Goal: Transaction & Acquisition: Purchase product/service

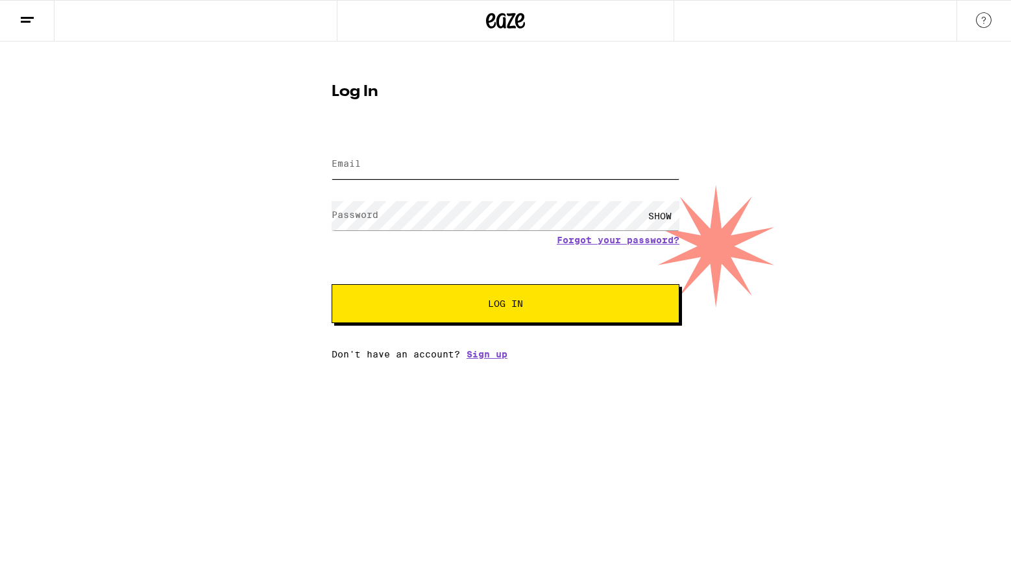
click at [451, 169] on input "Email" at bounding box center [506, 164] width 348 height 29
type input "[EMAIL_ADDRESS][DOMAIN_NAME]"
click at [332, 284] on button "Log In" at bounding box center [506, 303] width 348 height 39
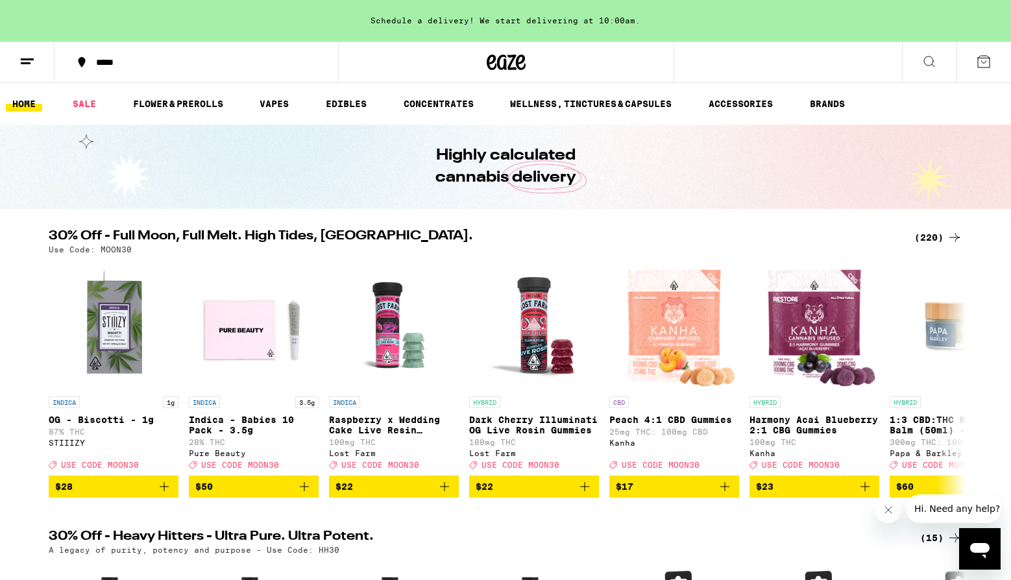
drag, startPoint x: 558, startPoint y: 15, endPoint x: 660, endPoint y: 15, distance: 101.9
click at [659, 15] on div "Schedule a delivery! We start delivering at 10:00am." at bounding box center [505, 21] width 1011 height 42
click at [660, 15] on div "Schedule a delivery! We start delivering at 10:00am." at bounding box center [505, 21] width 1011 height 42
drag, startPoint x: 615, startPoint y: 22, endPoint x: 517, endPoint y: 28, distance: 98.2
click at [517, 28] on div "Schedule a delivery! We start delivering at 10:00am." at bounding box center [505, 21] width 1011 height 42
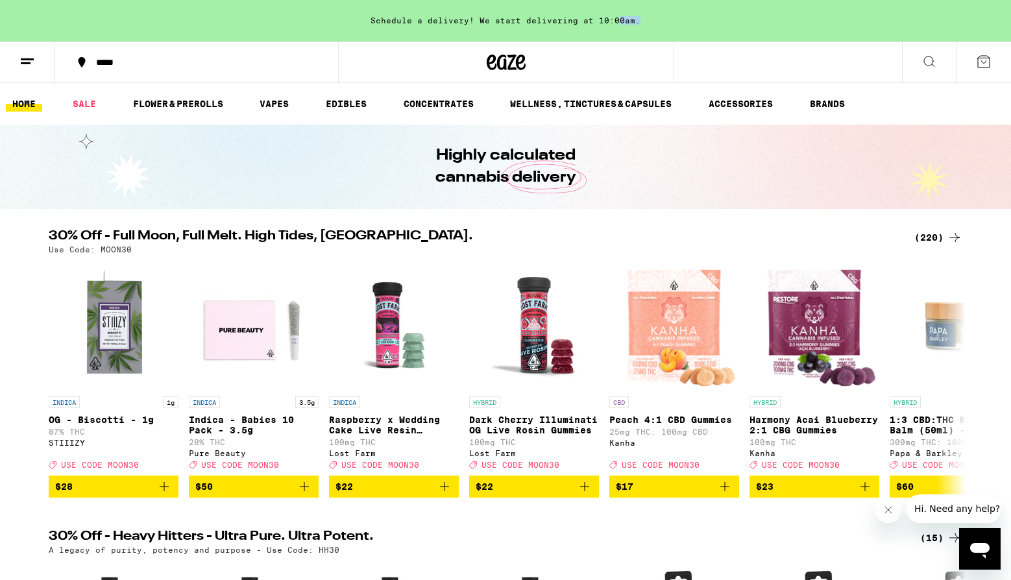
click at [517, 28] on div "Schedule a delivery! We start delivering at 10:00am." at bounding box center [505, 21] width 1011 height 42
click at [504, 19] on div "Schedule a delivery! We start delivering at 10:00am." at bounding box center [505, 21] width 1011 height 42
click at [21, 102] on link "HOME" at bounding box center [24, 104] width 36 height 16
click at [23, 56] on icon at bounding box center [27, 62] width 16 height 16
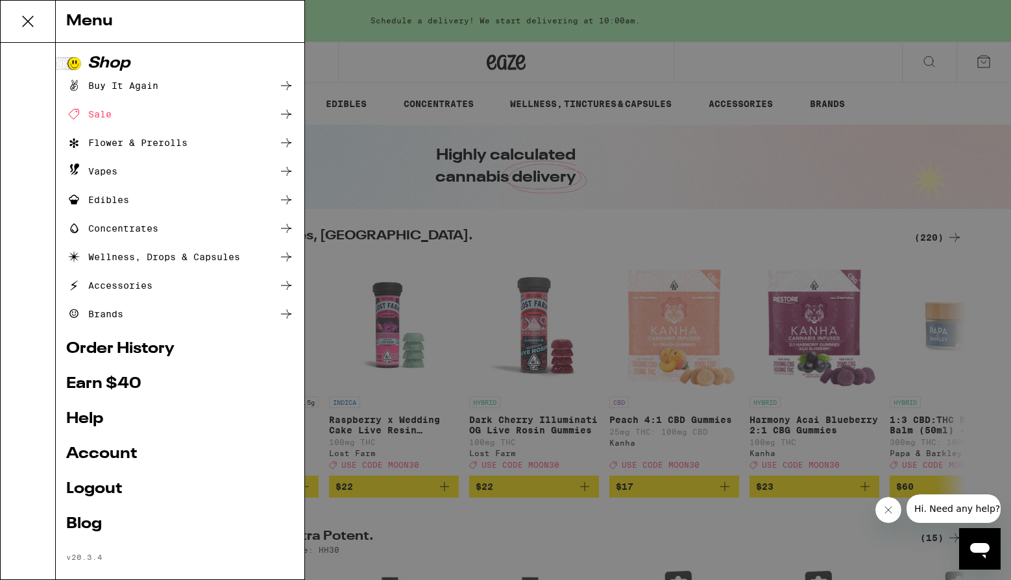
click at [109, 453] on link "Account" at bounding box center [180, 454] width 228 height 16
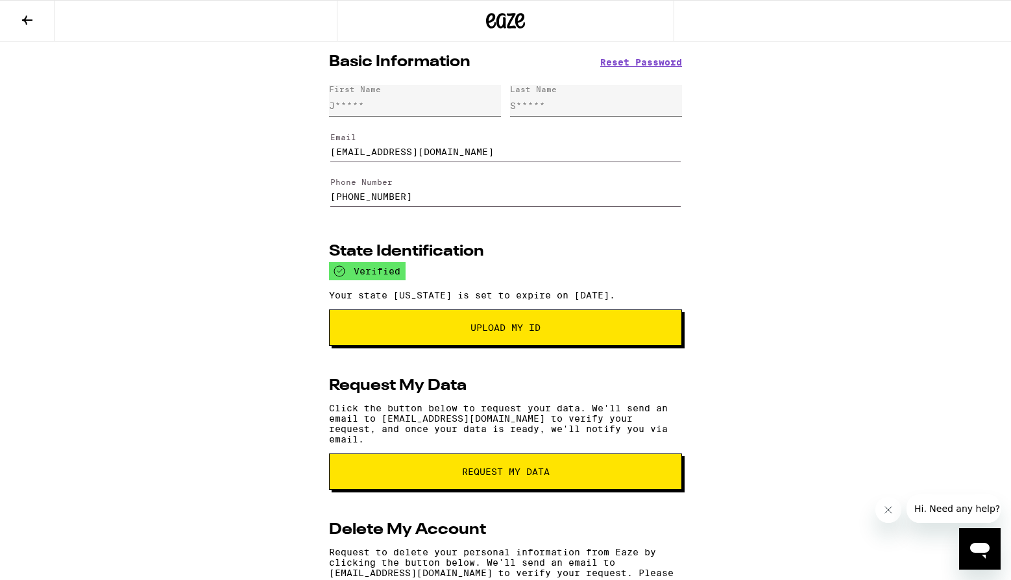
click at [182, 331] on div "Basic Information Reset Password First Name J***** Last Name S***** Email [EMAI…" at bounding box center [505, 359] width 1011 height 635
click at [756, 136] on div "Basic Information Reset Password First Name J***** Last Name S***** Email [EMAI…" at bounding box center [505, 359] width 1011 height 635
click at [709, 178] on div "Basic Information Reset Password First Name J***** Last Name S***** Email [EMAI…" at bounding box center [505, 359] width 1011 height 635
click at [504, 19] on icon at bounding box center [505, 21] width 19 height 16
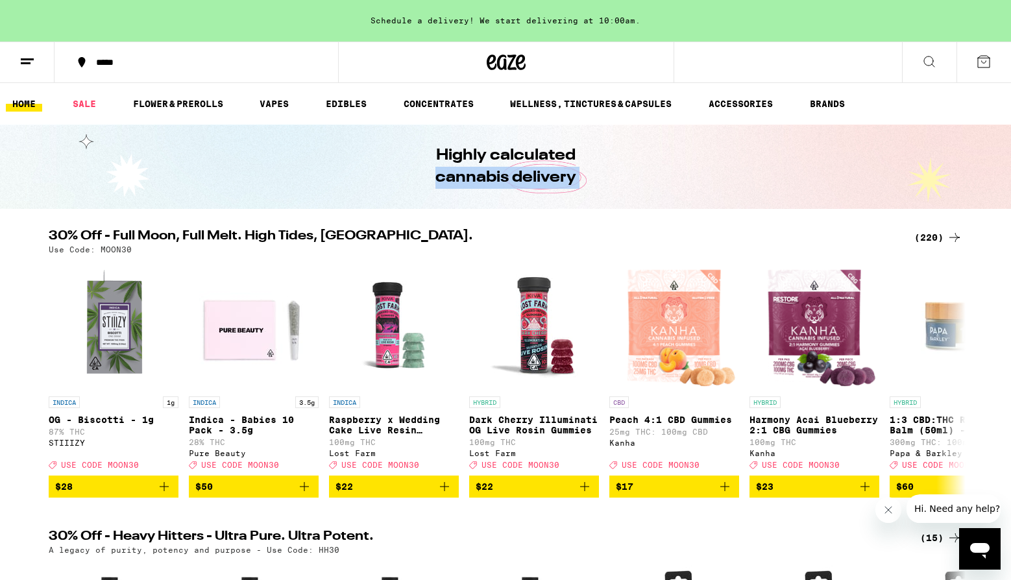
drag, startPoint x: 322, startPoint y: 169, endPoint x: 408, endPoint y: 223, distance: 101.2
drag, startPoint x: 407, startPoint y: 241, endPoint x: 349, endPoint y: 242, distance: 57.8
click at [349, 242] on h2 "30% Off - Full Moon, Full Melt. High Tides, [GEOGRAPHIC_DATA]." at bounding box center [474, 238] width 850 height 16
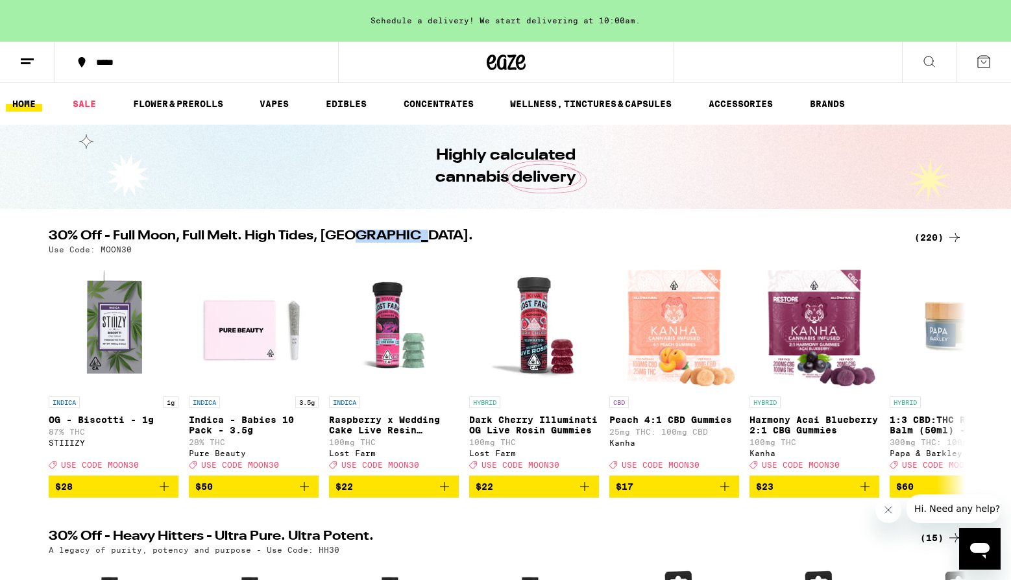
click at [349, 242] on h2 "30% Off - Full Moon, Full Melt. High Tides, [GEOGRAPHIC_DATA]." at bounding box center [474, 238] width 850 height 16
drag, startPoint x: 320, startPoint y: 239, endPoint x: 430, endPoint y: 232, distance: 110.5
click at [430, 232] on h2 "30% Off - Full Moon, Full Melt. High Tides, [GEOGRAPHIC_DATA]." at bounding box center [474, 238] width 850 height 16
drag, startPoint x: 441, startPoint y: 232, endPoint x: 341, endPoint y: 232, distance: 99.9
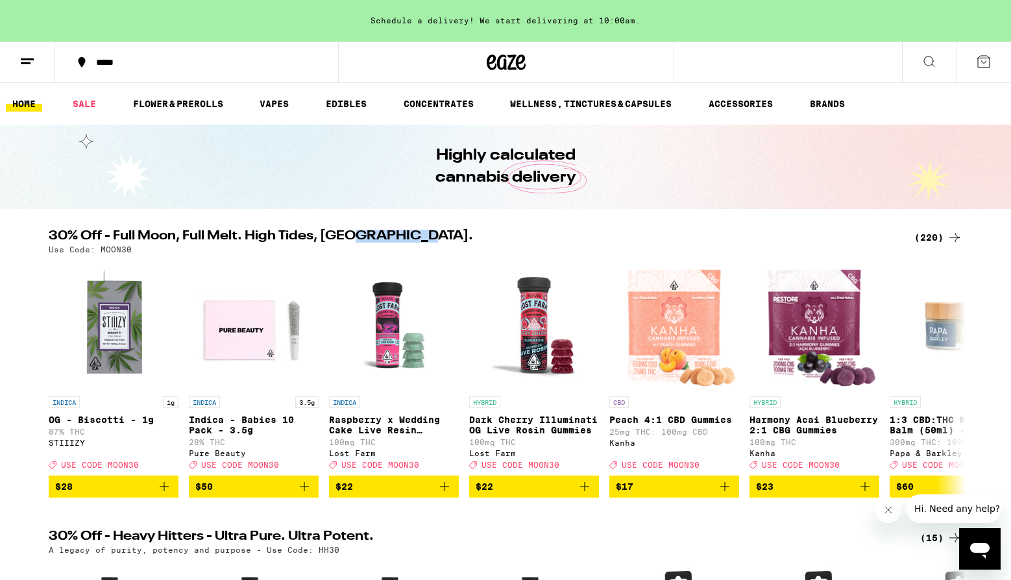
click at [341, 232] on h2 "30% Off - Full Moon, Full Melt. High Tides, [GEOGRAPHIC_DATA]." at bounding box center [474, 238] width 850 height 16
click at [207, 107] on link "FLOWER & PREROLLS" at bounding box center [178, 104] width 103 height 16
click at [192, 103] on link "FLOWER & PREROLLS" at bounding box center [178, 104] width 103 height 16
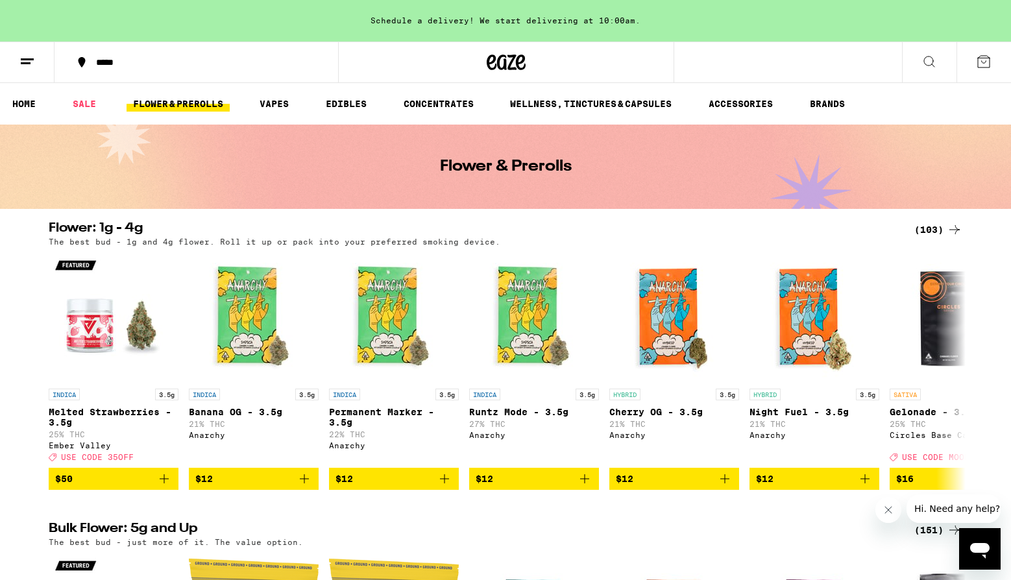
click at [927, 62] on icon at bounding box center [929, 62] width 16 height 16
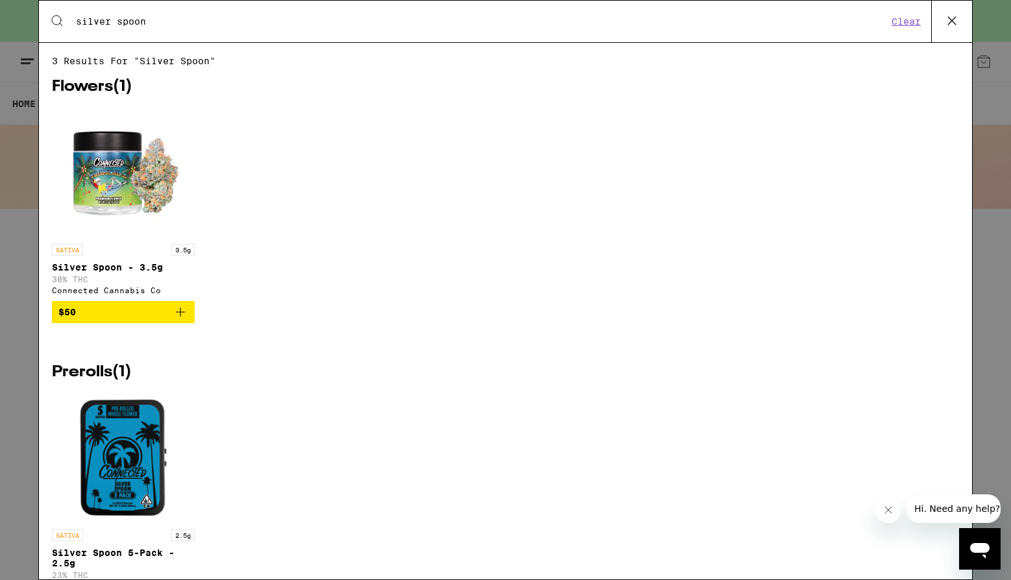
type input "silver spoon"
click at [135, 181] on img "Open page for Silver Spoon - 3.5g from Connected Cannabis Co" at bounding box center [123, 173] width 130 height 130
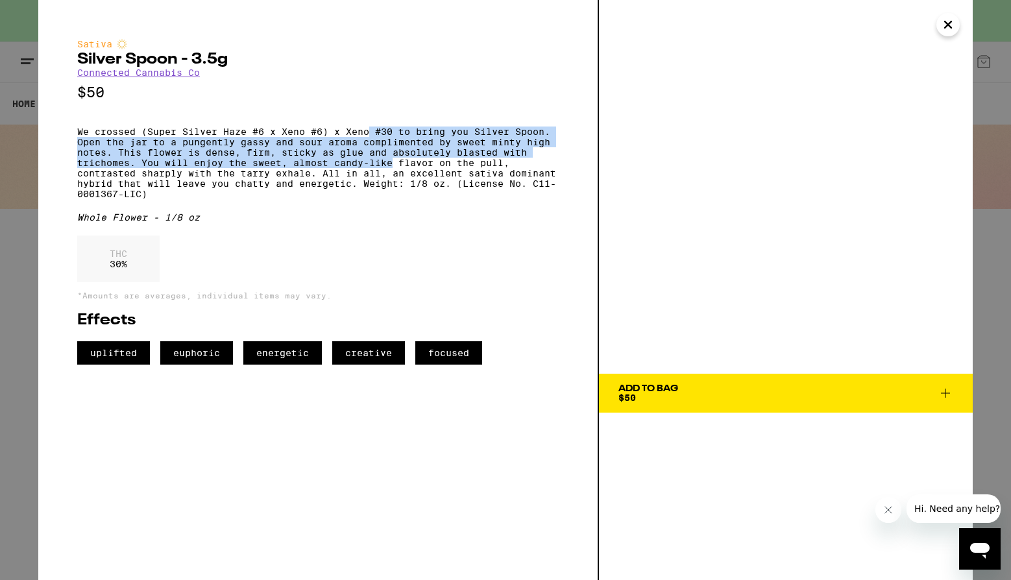
drag, startPoint x: 372, startPoint y: 138, endPoint x: 395, endPoint y: 178, distance: 46.8
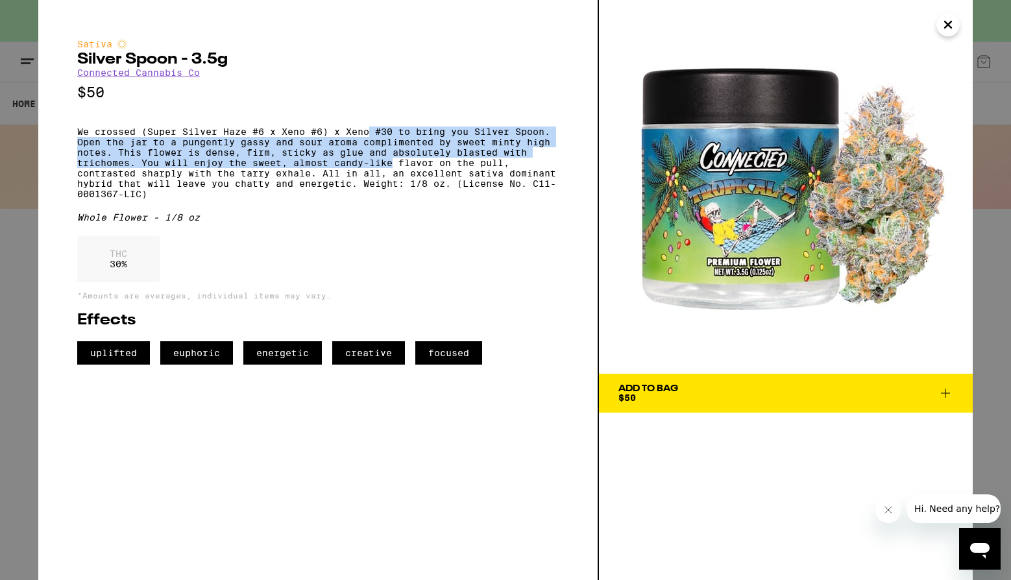
click at [395, 178] on p "We crossed (Super Silver Haze #6 x Xeno #6) x Xeno #30 to bring you Silver Spoo…" at bounding box center [318, 163] width 482 height 73
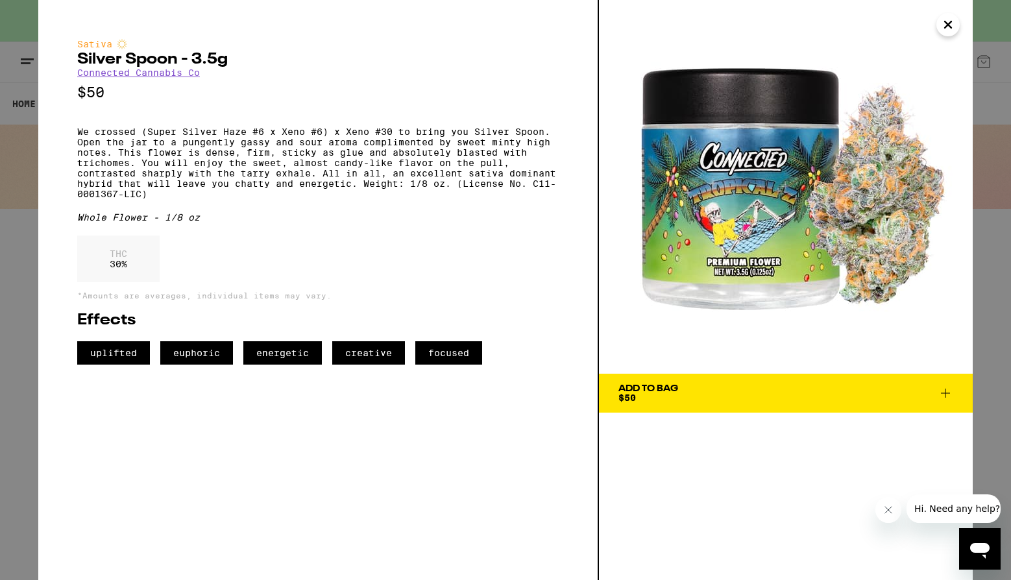
click at [943, 387] on icon at bounding box center [946, 393] width 16 height 16
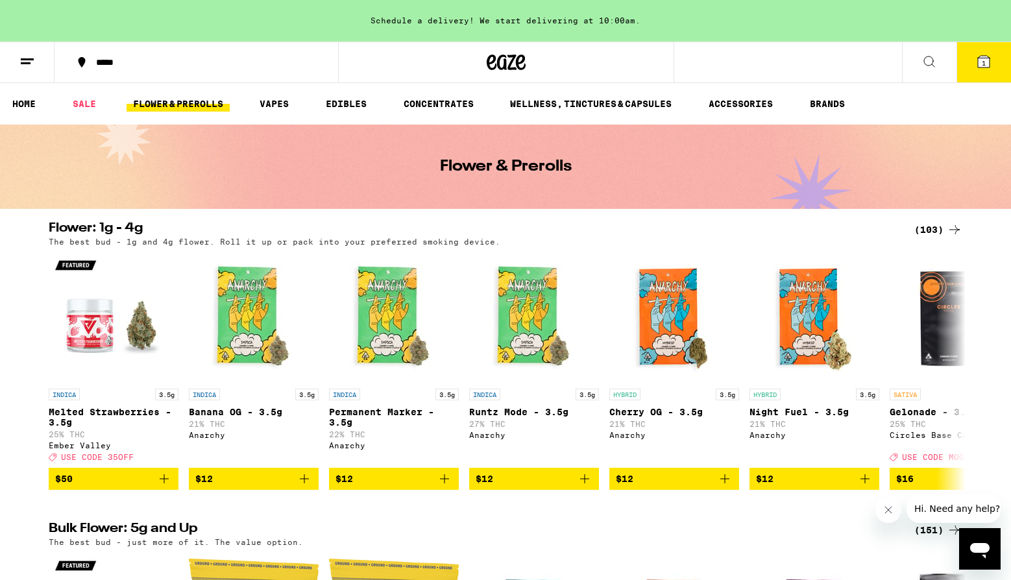
click at [978, 62] on icon at bounding box center [984, 62] width 12 height 12
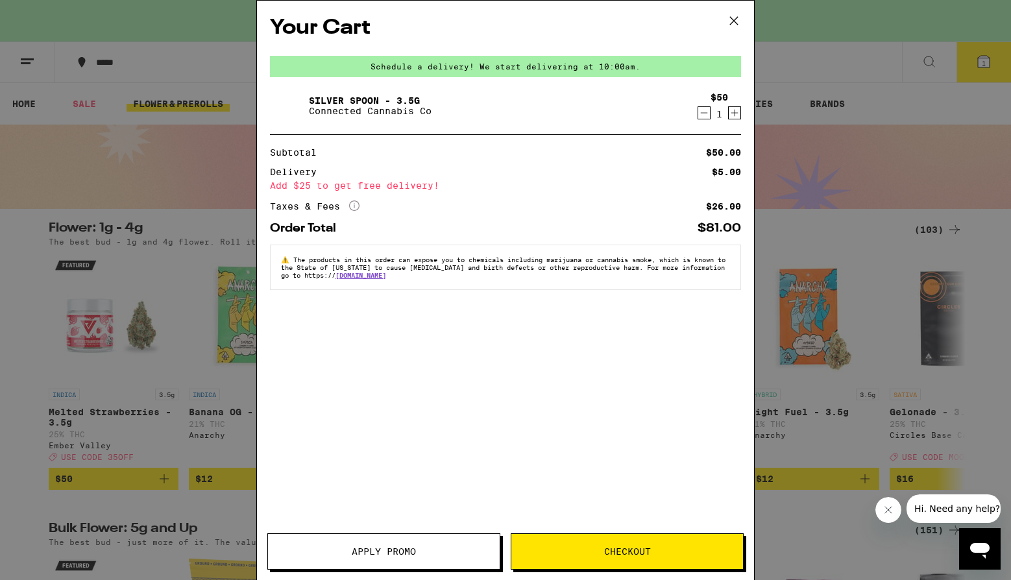
click at [733, 117] on icon "Increment" at bounding box center [735, 113] width 12 height 16
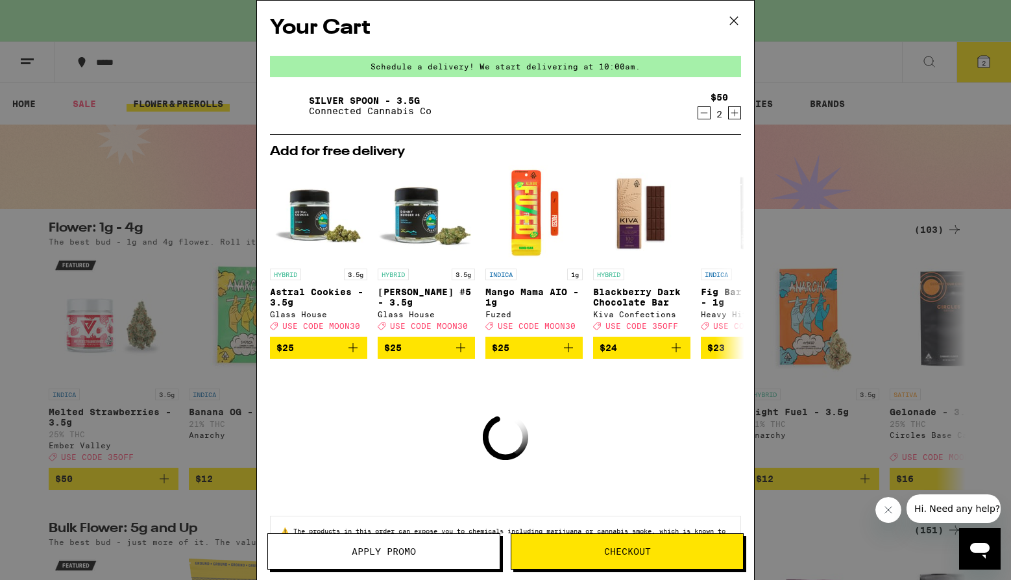
click at [733, 117] on icon "Increment" at bounding box center [735, 113] width 12 height 16
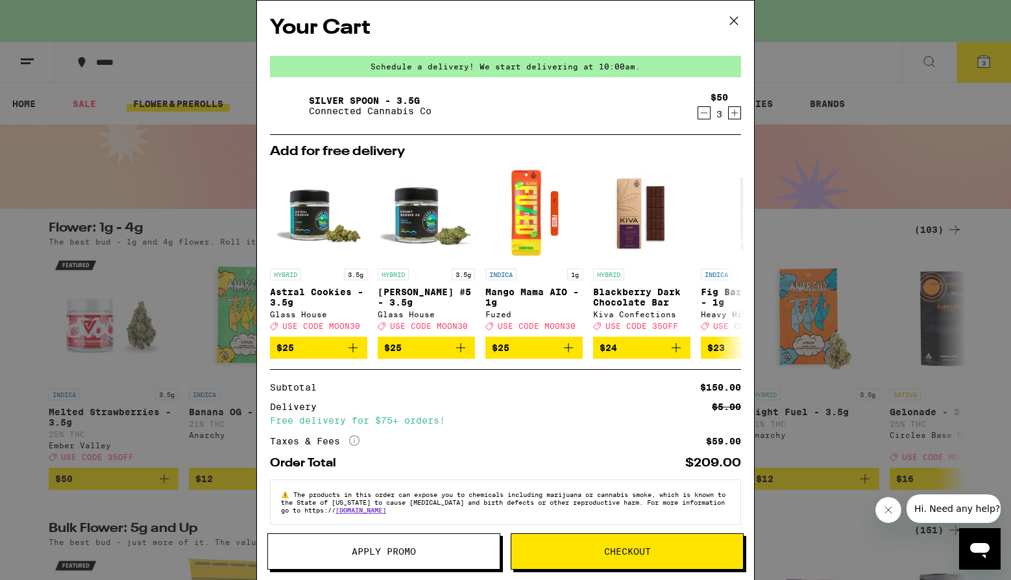
click at [739, 113] on icon "Increment" at bounding box center [735, 113] width 12 height 16
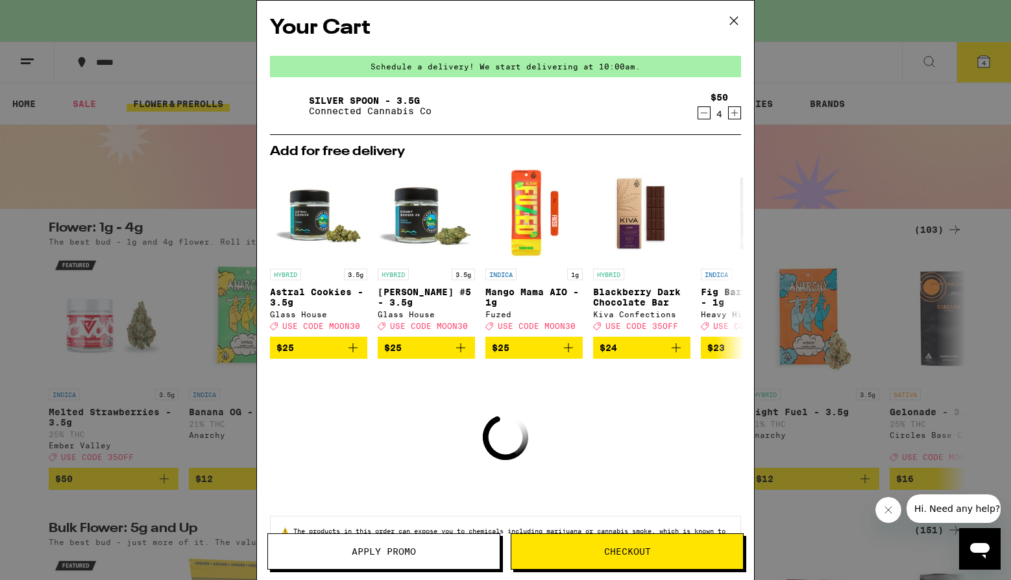
click at [622, 112] on div "Silver Spoon - 3.5g Connected Cannabis Co" at bounding box center [480, 106] width 421 height 36
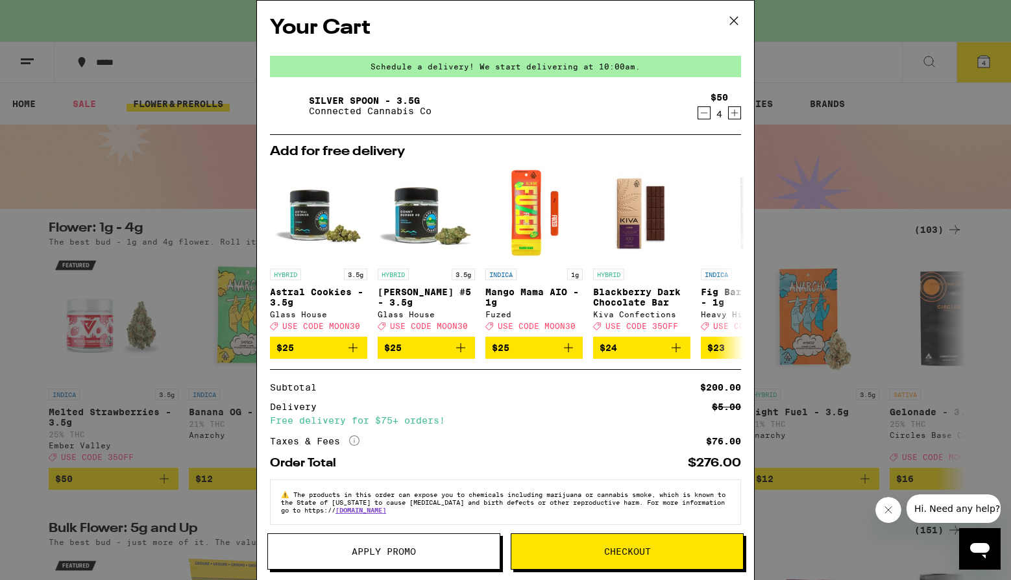
click at [594, 557] on button "Checkout" at bounding box center [627, 551] width 233 height 36
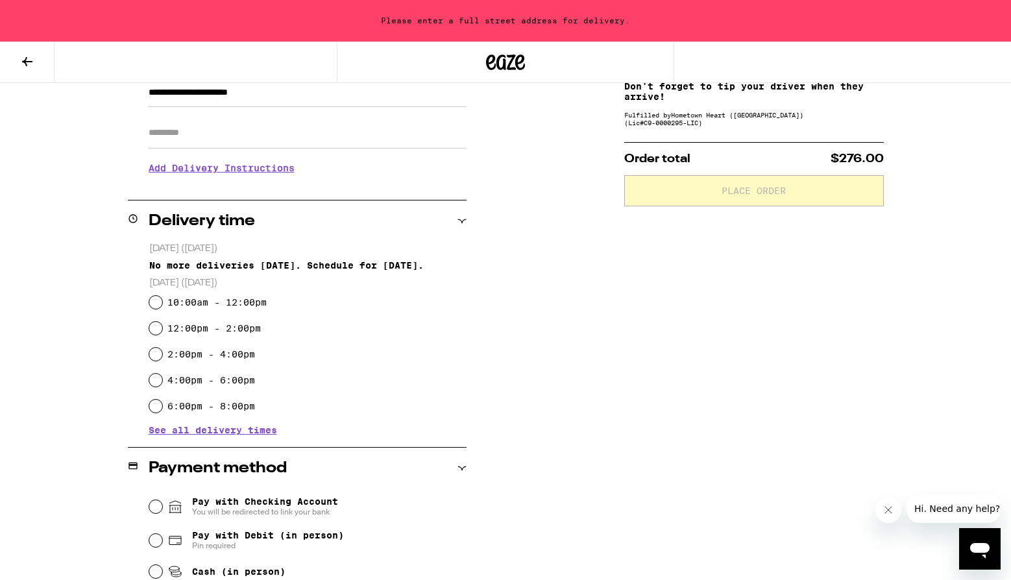
scroll to position [218, 0]
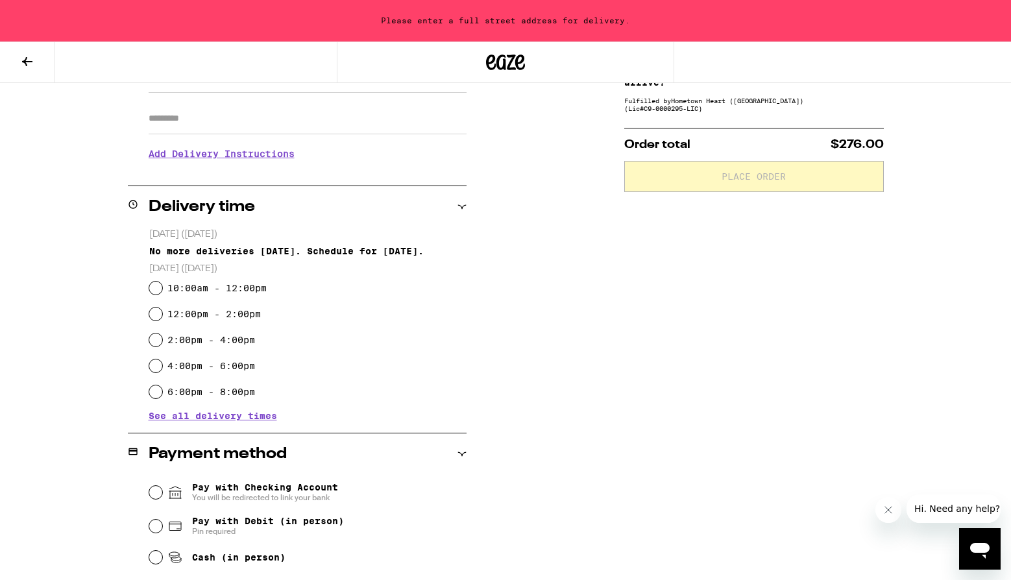
click at [224, 289] on label "10:00am - 12:00pm" at bounding box center [216, 288] width 99 height 10
click at [162, 289] on input "10:00am - 12:00pm" at bounding box center [155, 288] width 13 height 13
radio input "true"
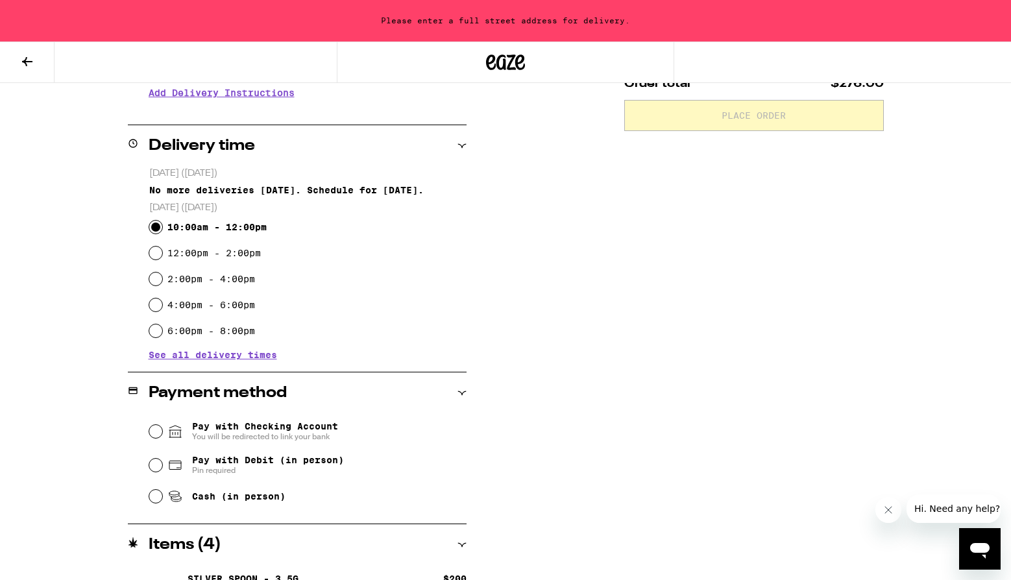
scroll to position [312, 0]
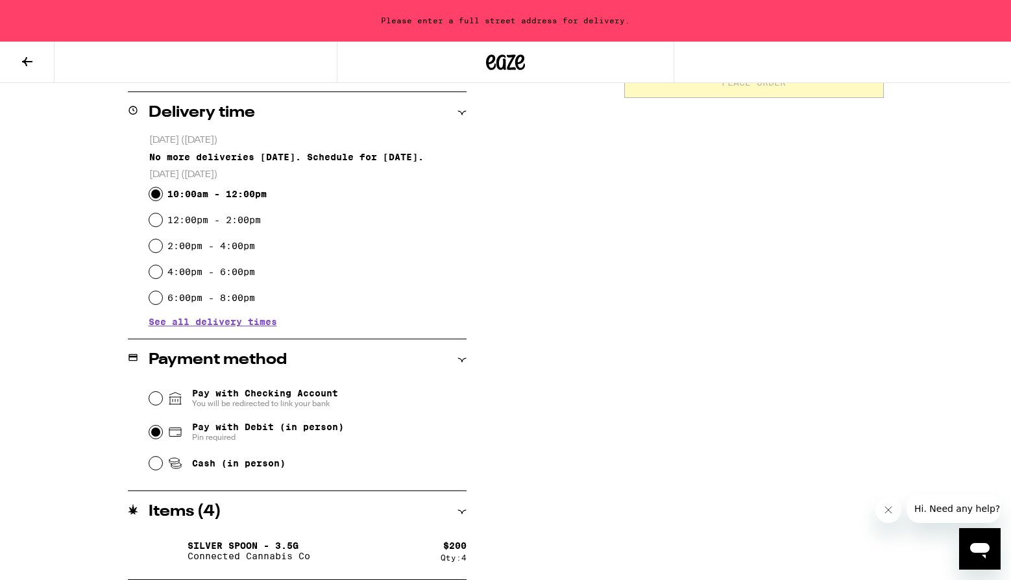
click at [159, 436] on input "Pay with Debit (in person) Pin required" at bounding box center [155, 432] width 13 height 13
radio input "true"
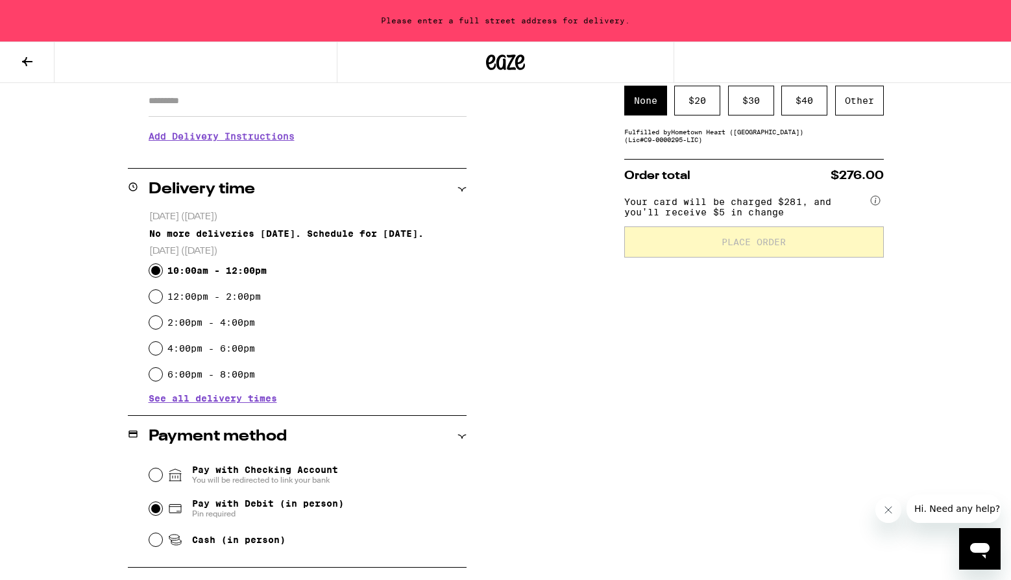
scroll to position [198, 0]
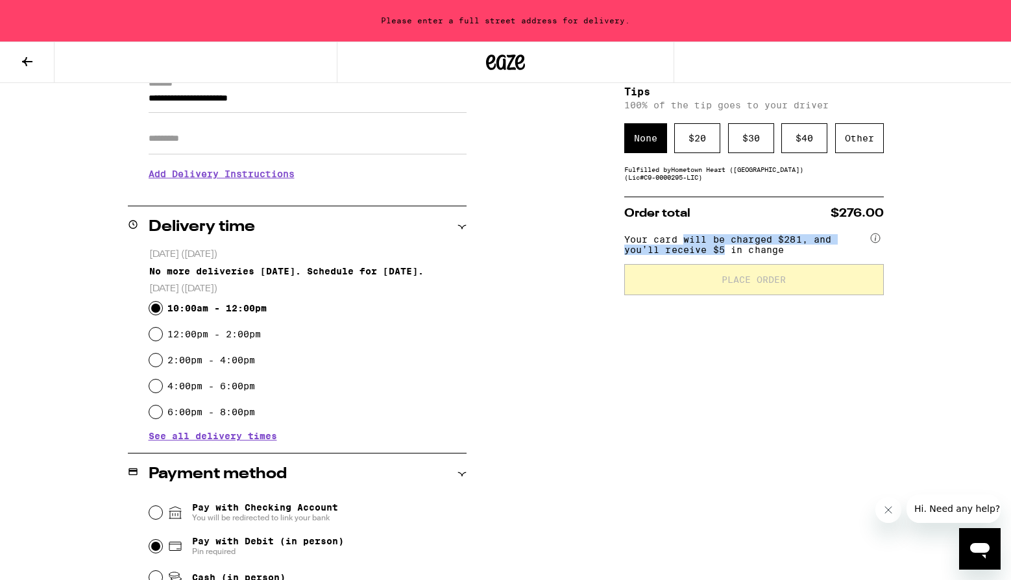
drag, startPoint x: 684, startPoint y: 245, endPoint x: 725, endPoint y: 260, distance: 43.5
click at [725, 255] on span "Your card will be charged $281, and you’ll receive $5 in change" at bounding box center [746, 242] width 244 height 25
drag, startPoint x: 744, startPoint y: 260, endPoint x: 687, endPoint y: 250, distance: 58.0
click at [687, 250] on span "Your card will be charged $281, and you’ll receive $5 in change" at bounding box center [746, 242] width 244 height 25
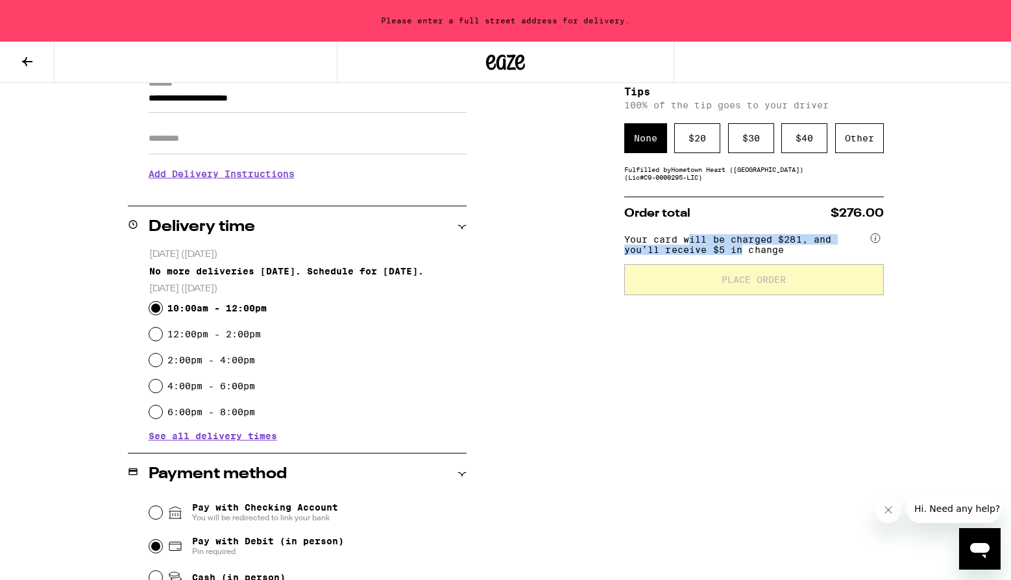
click at [687, 250] on span "Your card will be charged $281, and you’ll receive $5 in change" at bounding box center [746, 242] width 244 height 25
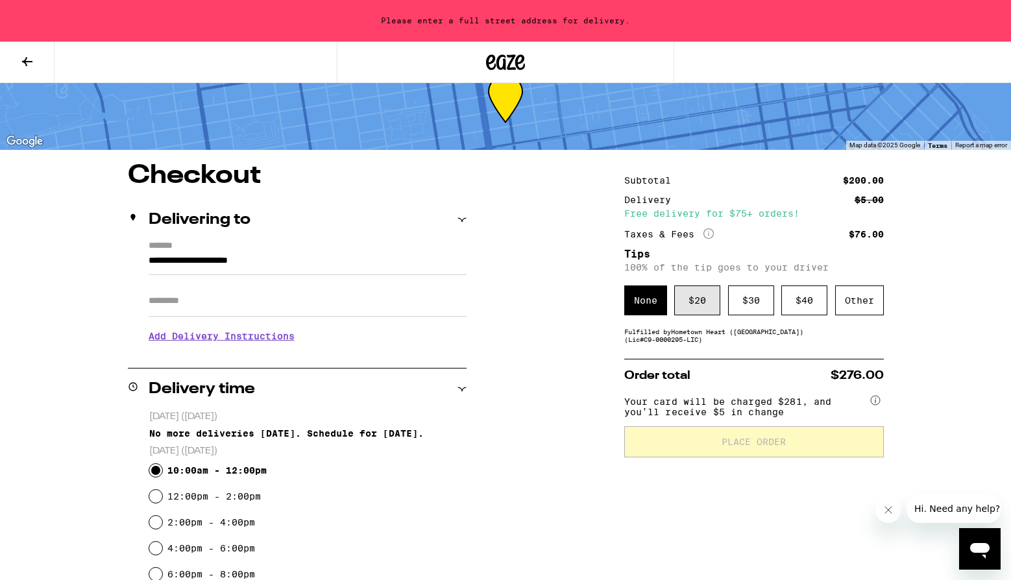
scroll to position [38, 0]
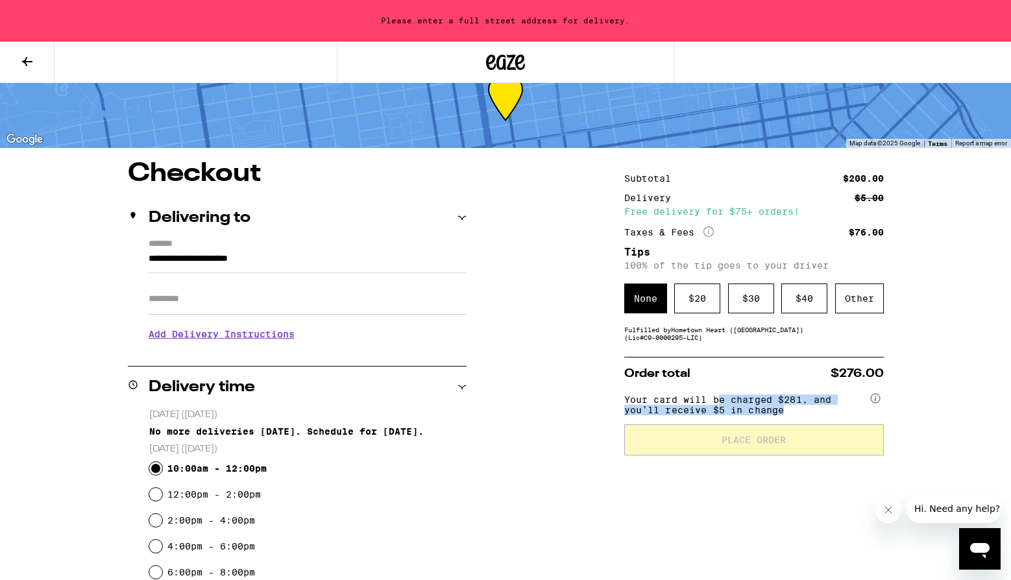
drag, startPoint x: 799, startPoint y: 421, endPoint x: 717, endPoint y: 407, distance: 83.6
click at [717, 407] on span "Your card will be charged $281, and you’ll receive $5 in change" at bounding box center [746, 402] width 244 height 25
drag, startPoint x: 703, startPoint y: 408, endPoint x: 801, endPoint y: 417, distance: 98.4
click at [801, 415] on span "Your card will be charged $281, and you’ll receive $5 in change" at bounding box center [746, 402] width 244 height 25
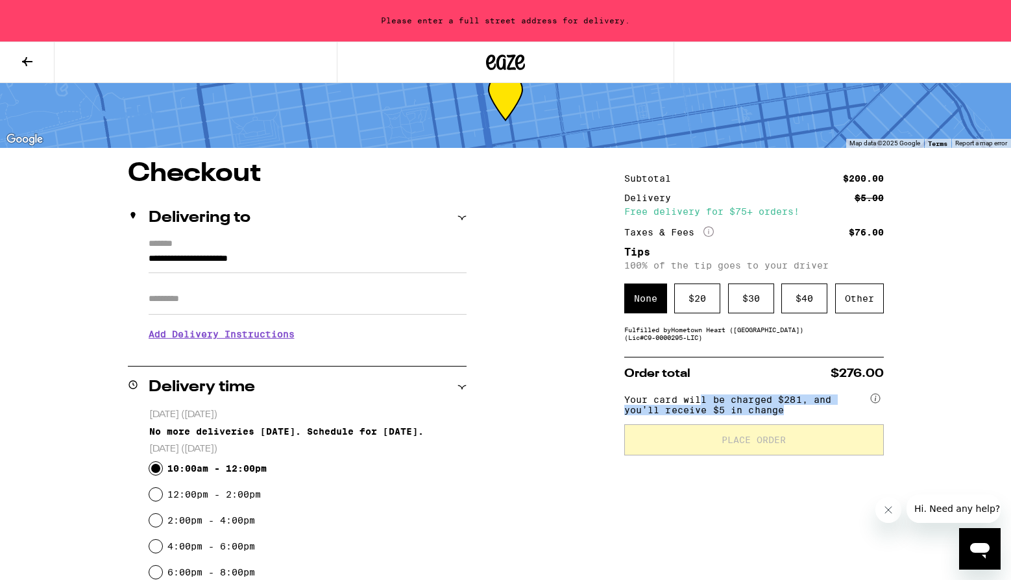
click at [801, 415] on span "Your card will be charged $281, and you’ll receive $5 in change" at bounding box center [746, 402] width 244 height 25
drag, startPoint x: 809, startPoint y: 420, endPoint x: 700, endPoint y: 406, distance: 109.2
click at [700, 406] on span "Your card will be charged $281, and you’ll receive $5 in change" at bounding box center [746, 402] width 244 height 25
drag, startPoint x: 692, startPoint y: 406, endPoint x: 801, endPoint y: 420, distance: 110.0
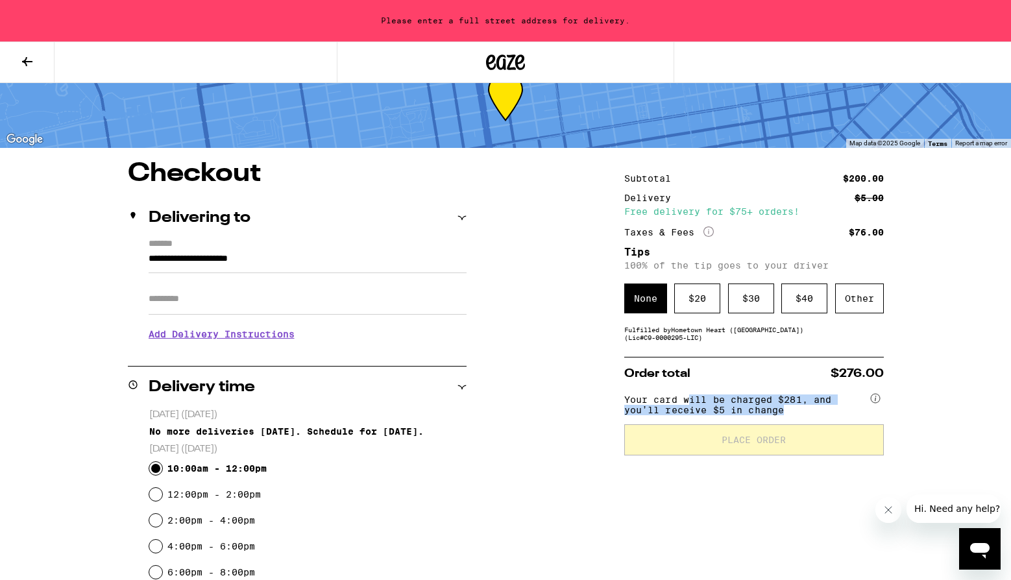
click at [801, 415] on span "Your card will be charged $281, and you’ll receive $5 in change" at bounding box center [746, 402] width 244 height 25
drag, startPoint x: 823, startPoint y: 418, endPoint x: 680, endPoint y: 400, distance: 143.9
click at [680, 400] on span "Your card will be charged $281, and you’ll receive $5 in change" at bounding box center [746, 402] width 244 height 25
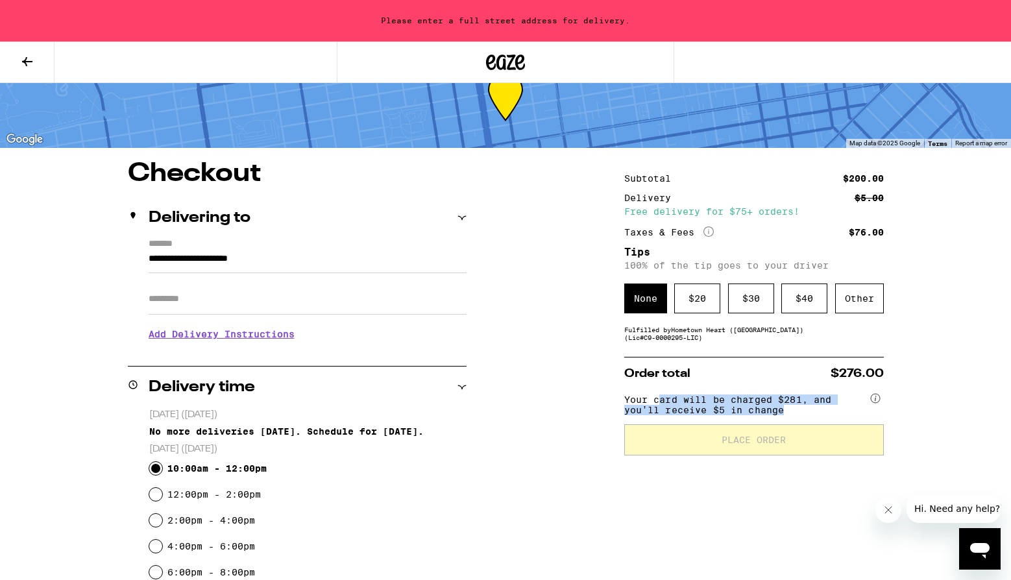
drag, startPoint x: 661, startPoint y: 405, endPoint x: 822, endPoint y: 423, distance: 161.3
click at [822, 423] on div "Your card will be charged $281, and you’ll receive $5 in change" at bounding box center [754, 407] width 260 height 34
drag, startPoint x: 846, startPoint y: 416, endPoint x: 713, endPoint y: 411, distance: 133.1
click at [713, 411] on span "Your card will be charged $281, and you’ll receive $5 in change" at bounding box center [746, 402] width 244 height 25
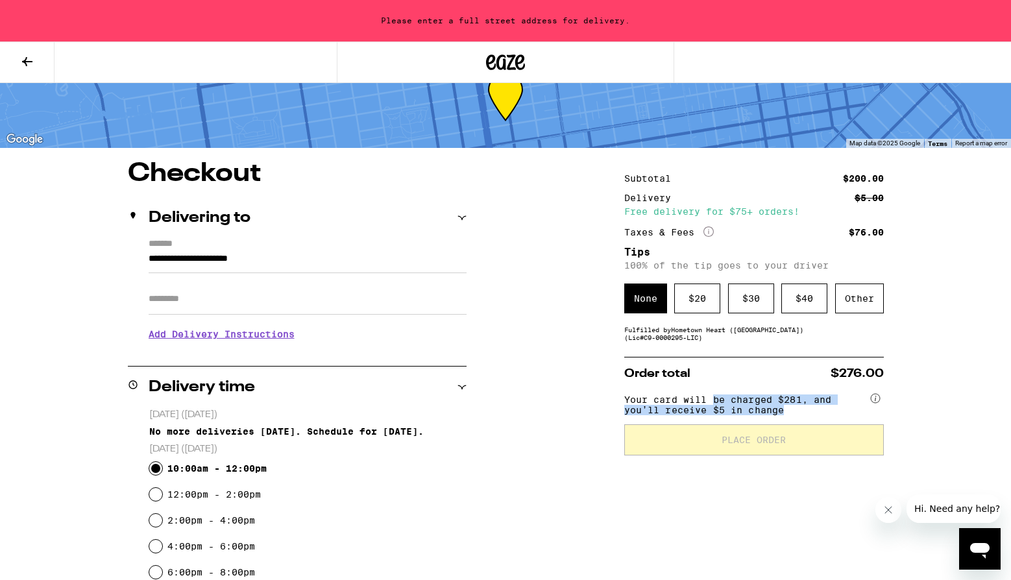
click at [713, 411] on span "Your card will be charged $281, and you’ll receive $5 in change" at bounding box center [746, 402] width 244 height 25
drag, startPoint x: 733, startPoint y: 408, endPoint x: 788, endPoint y: 424, distance: 57.7
click at [787, 424] on div "Your card will be charged $281, and you’ll receive $5 in change" at bounding box center [754, 407] width 260 height 34
click at [788, 424] on div "Your card will be charged $281, and you’ll receive $5 in change" at bounding box center [754, 407] width 260 height 34
drag, startPoint x: 799, startPoint y: 417, endPoint x: 701, endPoint y: 409, distance: 98.4
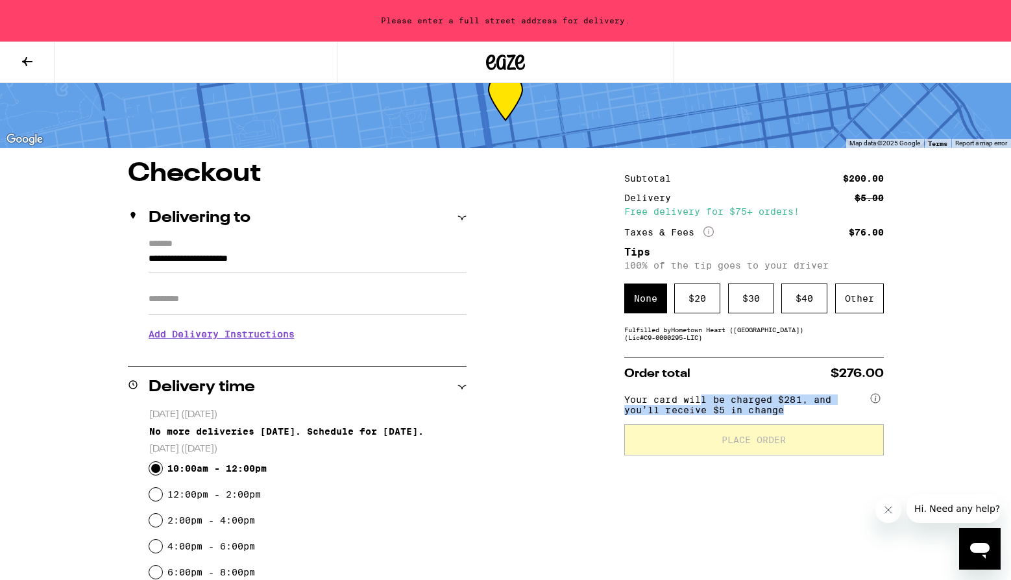
click at [701, 409] on span "Your card will be charged $281, and you’ll receive $5 in change" at bounding box center [746, 402] width 244 height 25
drag, startPoint x: 703, startPoint y: 409, endPoint x: 798, endPoint y: 419, distance: 95.2
click at [798, 415] on span "Your card will be charged $281, and you’ll receive $5 in change" at bounding box center [746, 402] width 244 height 25
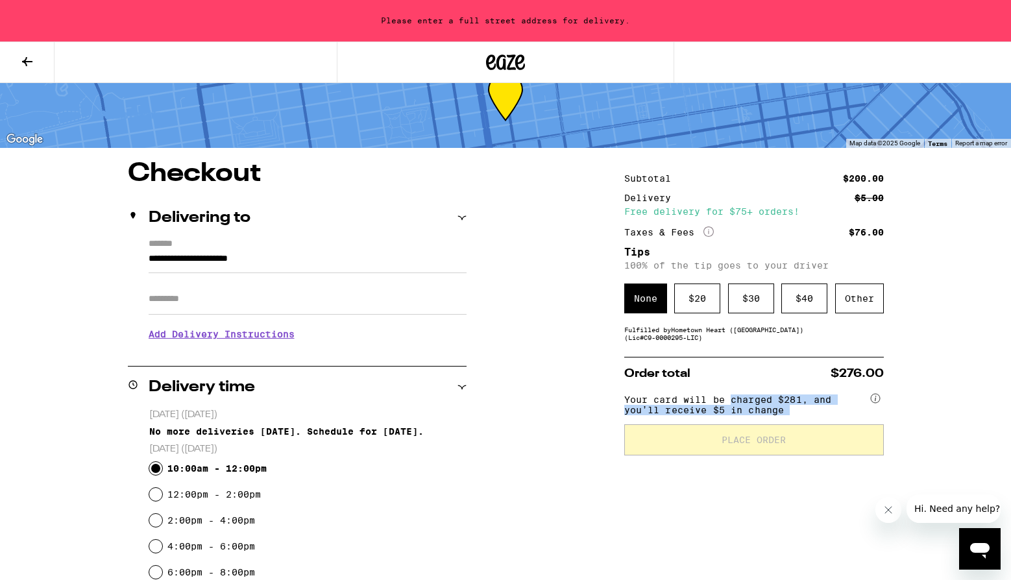
drag, startPoint x: 789, startPoint y: 415, endPoint x: 735, endPoint y: 399, distance: 56.9
click at [735, 399] on span "Your card will be charged $281, and you’ll receive $5 in change" at bounding box center [746, 402] width 244 height 25
click at [694, 310] on div "$ 20" at bounding box center [697, 299] width 46 height 30
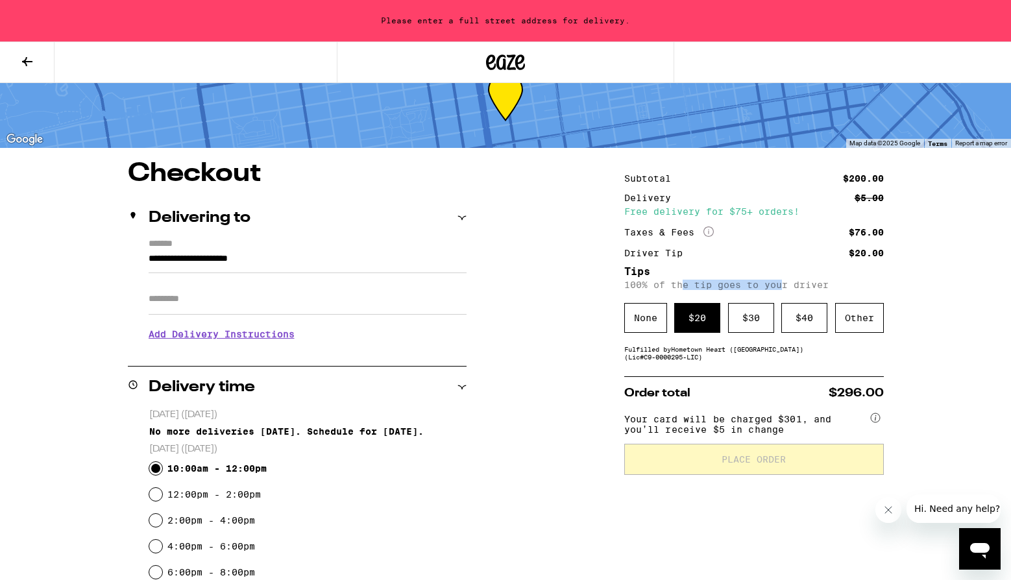
drag, startPoint x: 683, startPoint y: 288, endPoint x: 790, endPoint y: 289, distance: 107.1
click at [790, 289] on p "100% of the tip goes to your driver" at bounding box center [754, 285] width 260 height 10
drag, startPoint x: 809, startPoint y: 289, endPoint x: 729, endPoint y: 287, distance: 79.8
click at [729, 287] on p "100% of the tip goes to your driver" at bounding box center [754, 285] width 260 height 10
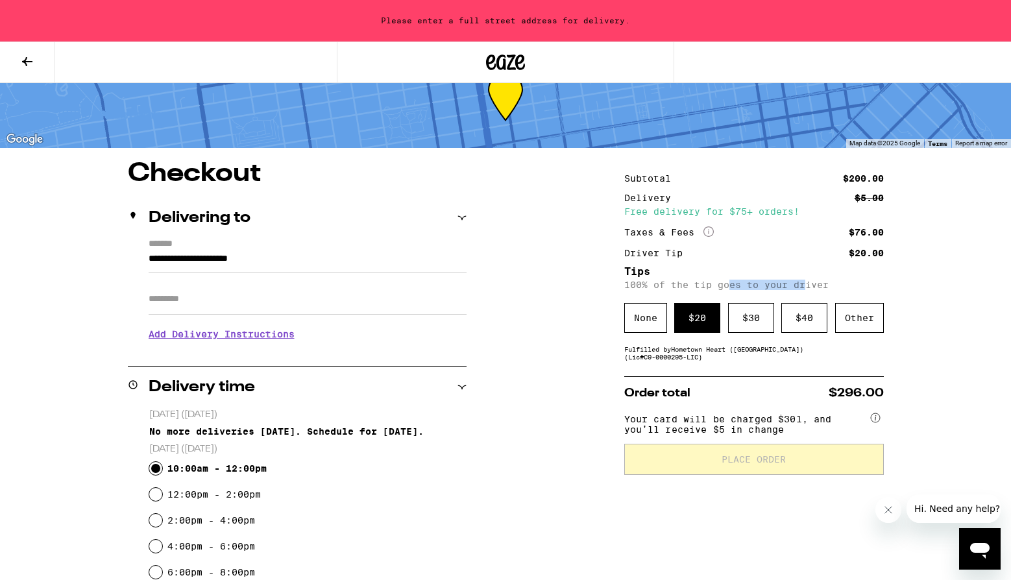
click at [729, 287] on p "100% of the tip goes to your driver" at bounding box center [754, 285] width 260 height 10
drag, startPoint x: 707, startPoint y: 287, endPoint x: 750, endPoint y: 284, distance: 42.3
click at [750, 284] on p "100% of the tip goes to your driver" at bounding box center [754, 285] width 260 height 10
drag, startPoint x: 770, startPoint y: 286, endPoint x: 707, endPoint y: 284, distance: 63.0
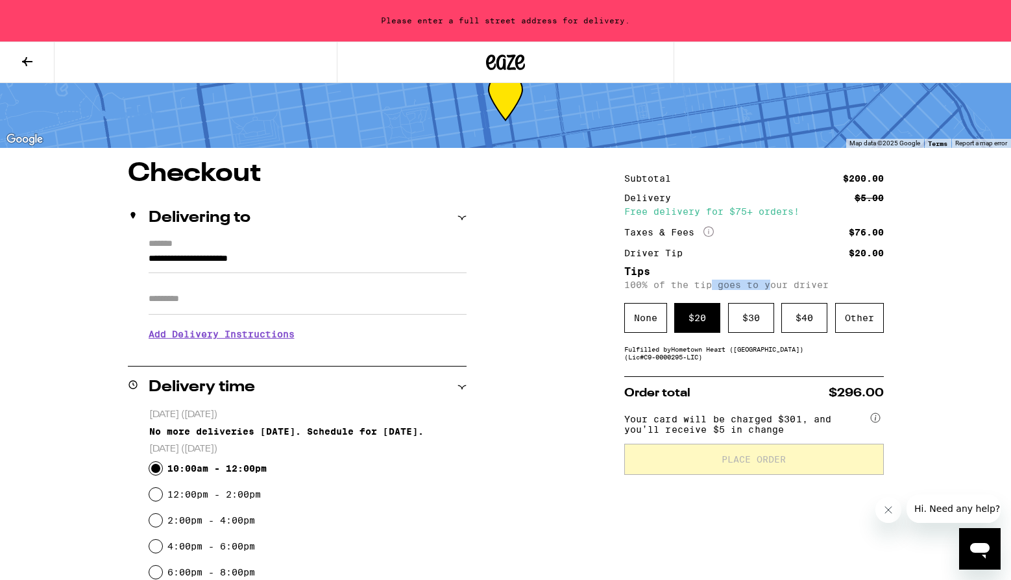
click at [707, 284] on p "100% of the tip goes to your driver" at bounding box center [754, 285] width 260 height 10
click at [591, 334] on div "**********" at bounding box center [505, 508] width 934 height 694
click at [712, 234] on icon "More Info" at bounding box center [708, 231] width 10 height 10
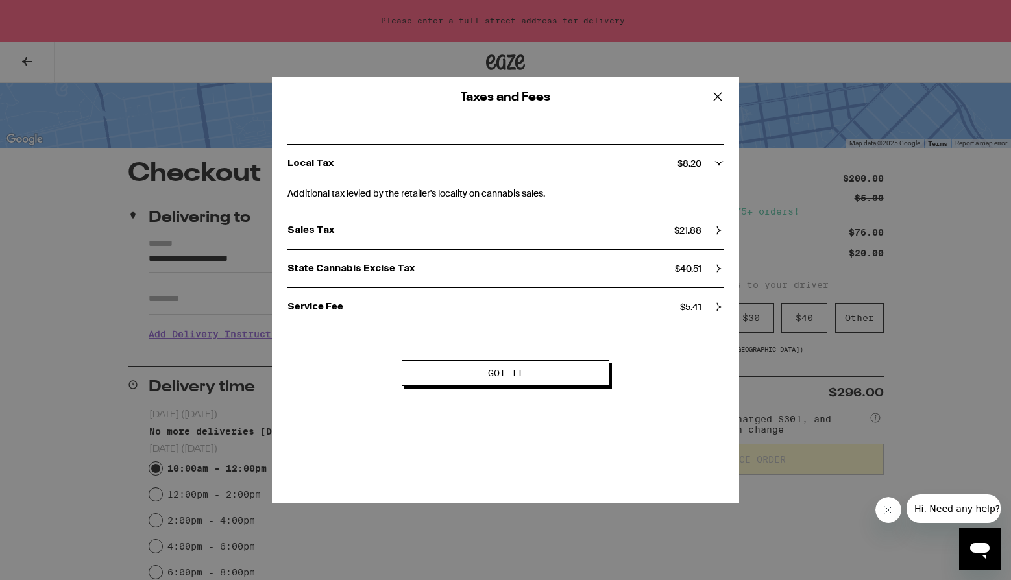
click at [725, 99] on icon at bounding box center [717, 96] width 19 height 19
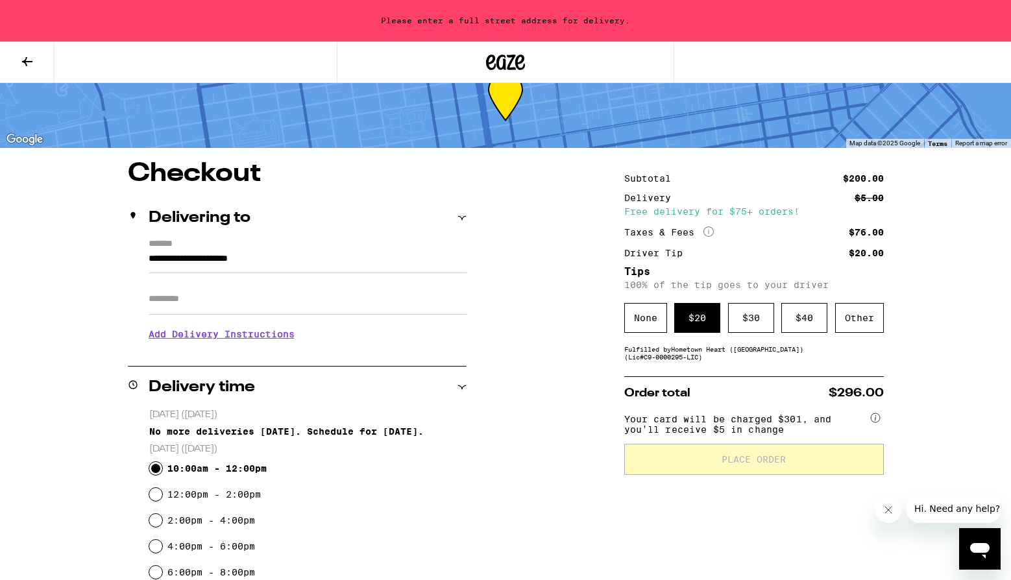
click at [716, 414] on span "Your card will be charged $301, and you’ll receive $5 in change" at bounding box center [746, 421] width 244 height 25
click at [348, 258] on input "**********" at bounding box center [308, 262] width 318 height 22
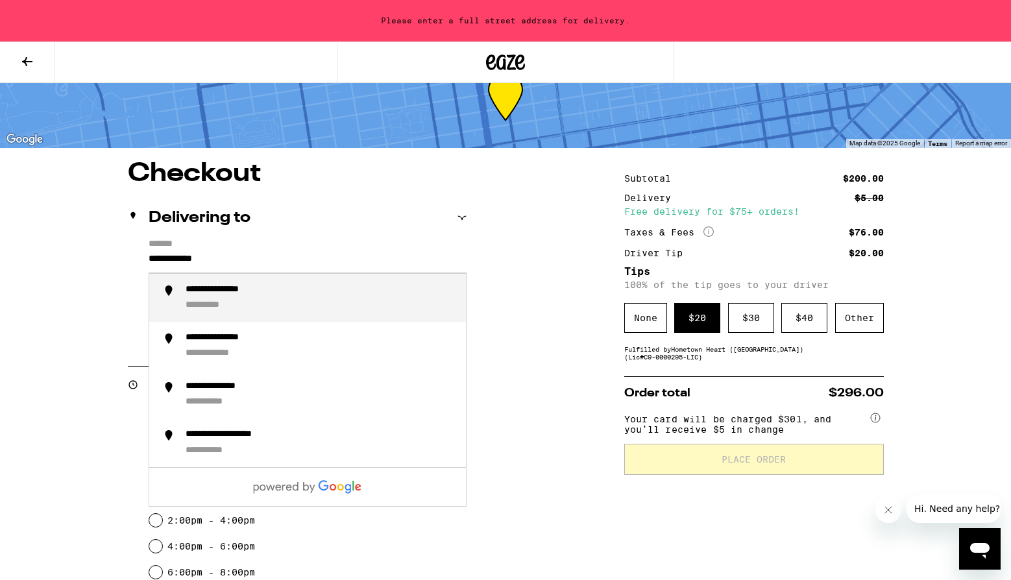
click at [256, 308] on div "**********" at bounding box center [321, 298] width 270 height 28
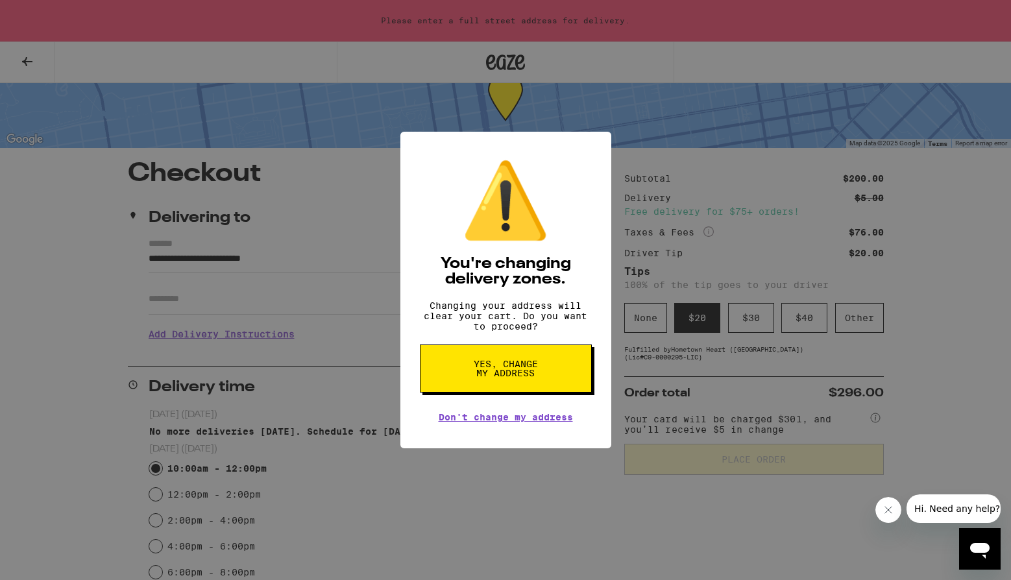
click at [233, 297] on div "⚠️ You're changing delivery zones. Changing your address will clear your cart. …" at bounding box center [505, 290] width 1011 height 580
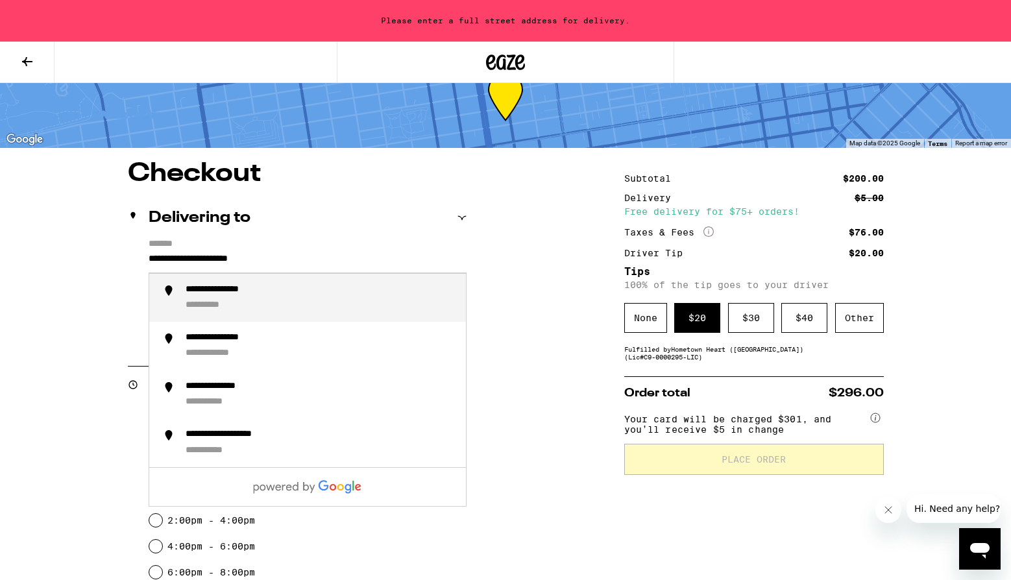
click at [249, 264] on input "**********" at bounding box center [308, 262] width 318 height 22
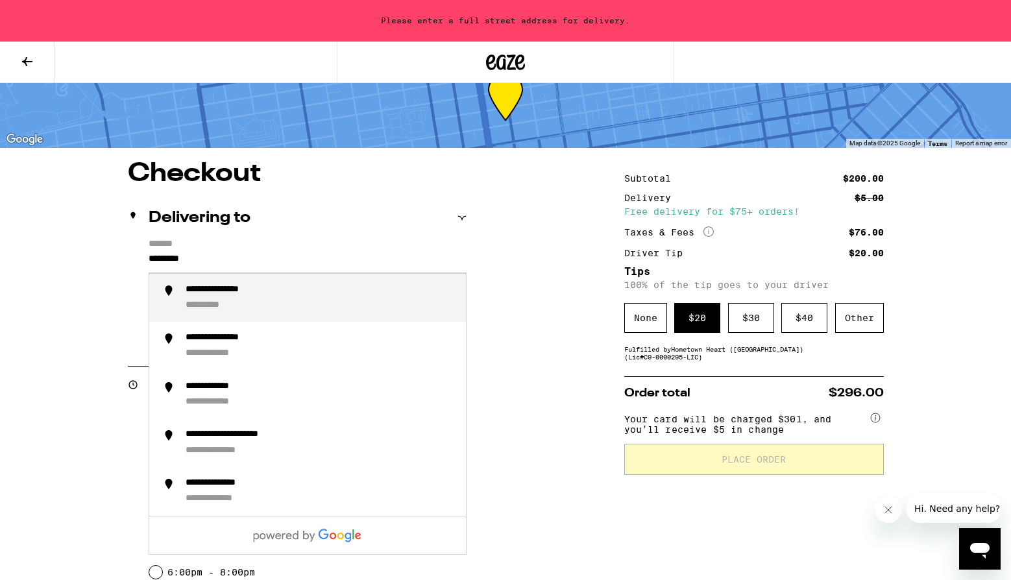
click at [291, 300] on div "**********" at bounding box center [321, 298] width 270 height 28
type input "**********"
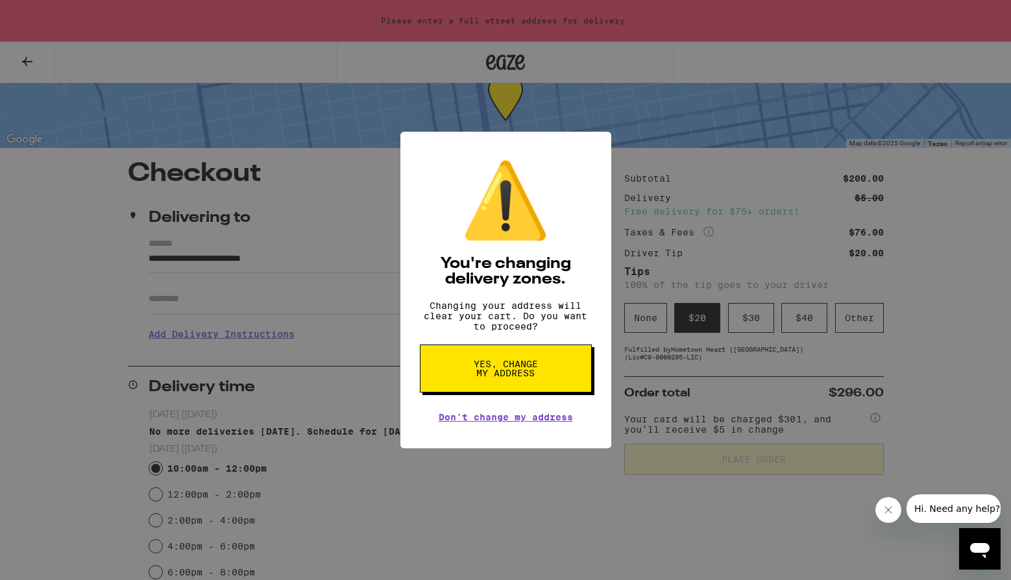
click at [509, 378] on span "Yes, change my address" at bounding box center [505, 369] width 67 height 18
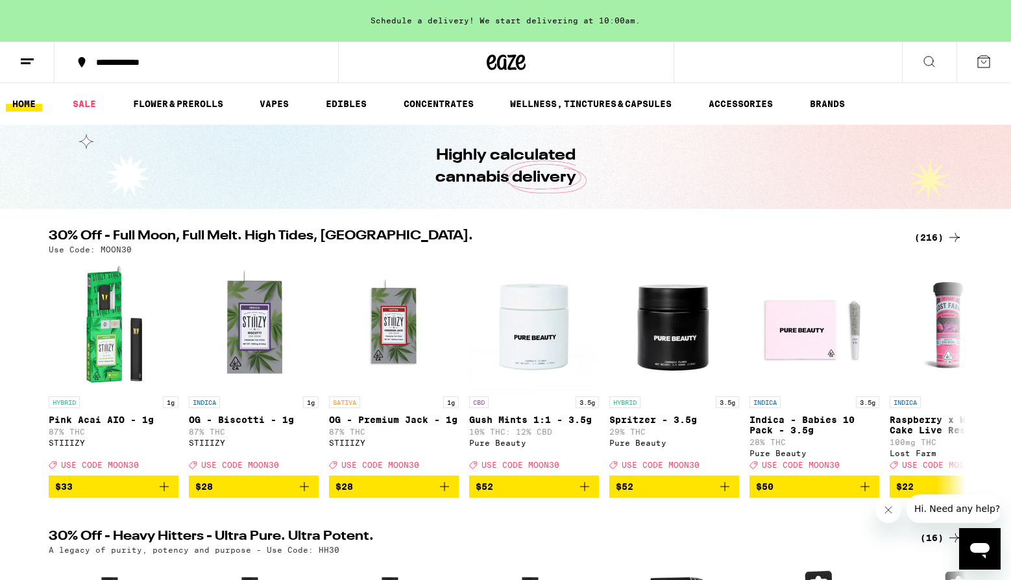
click at [988, 64] on icon at bounding box center [984, 62] width 16 height 16
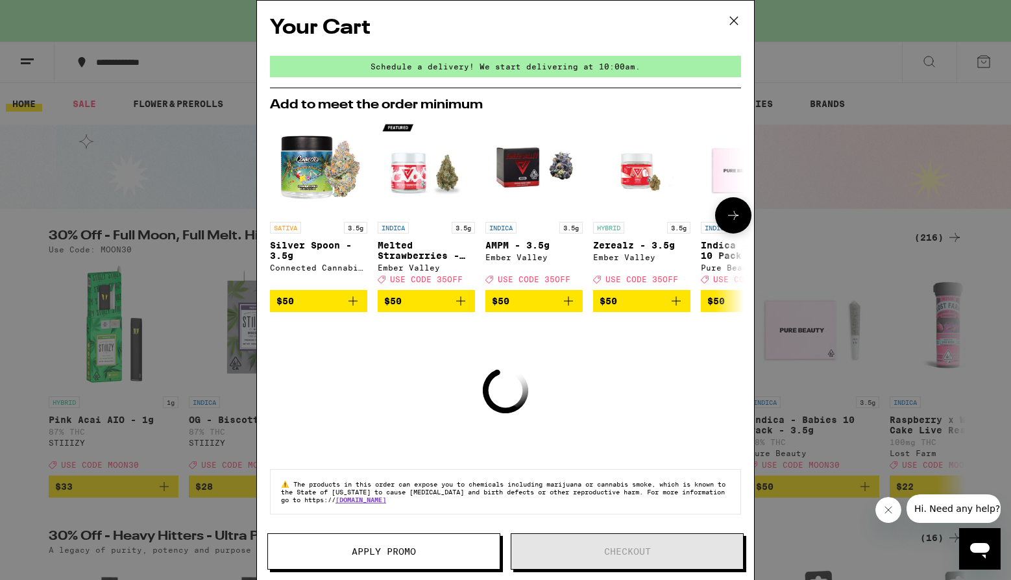
click at [316, 309] on span "$50" at bounding box center [318, 301] width 84 height 16
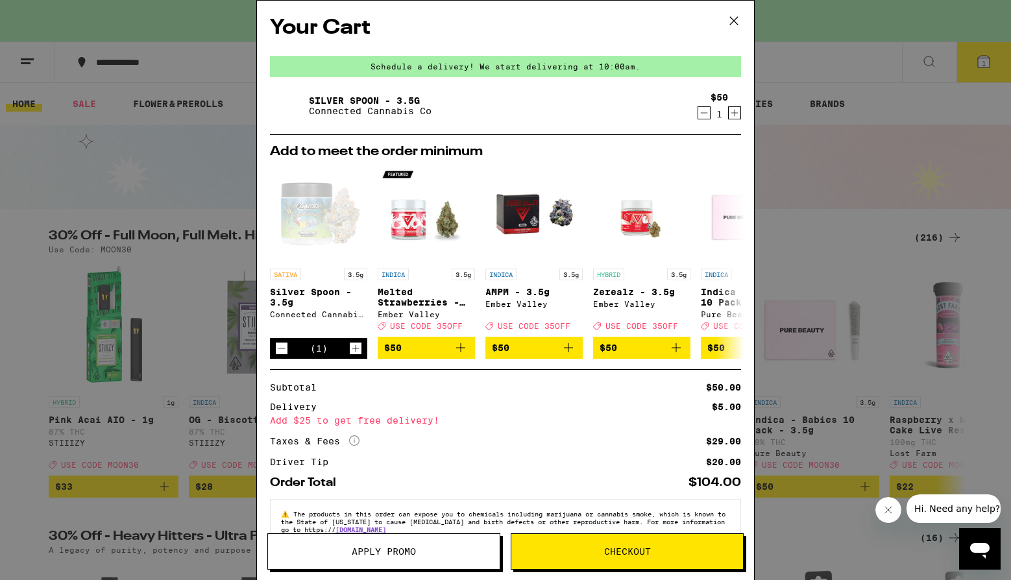
click at [738, 119] on icon "Increment" at bounding box center [735, 113] width 12 height 16
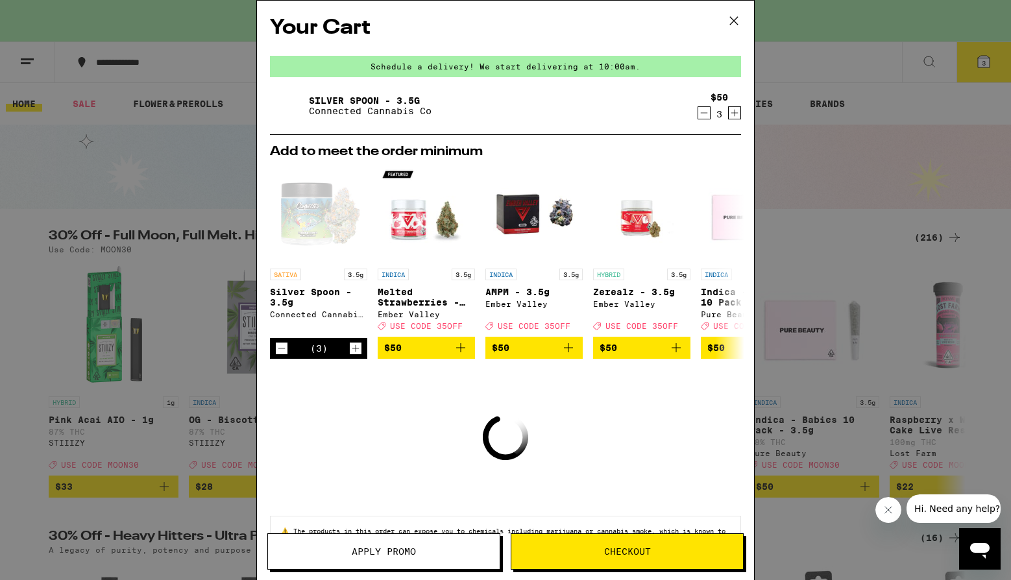
click at [738, 119] on icon "Increment" at bounding box center [735, 113] width 12 height 16
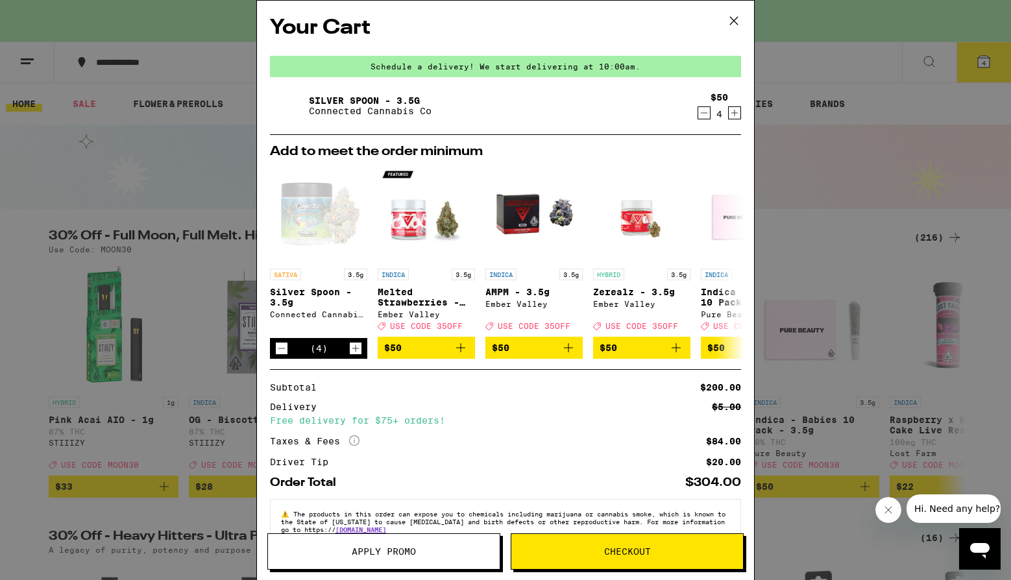
click at [641, 551] on span "Checkout" at bounding box center [627, 551] width 47 height 9
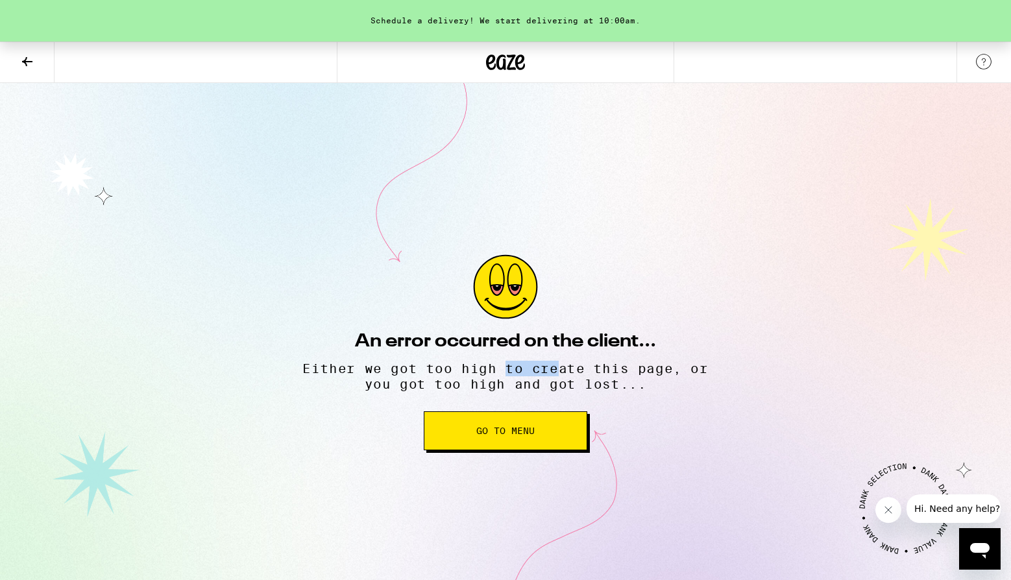
drag, startPoint x: 518, startPoint y: 370, endPoint x: 570, endPoint y: 379, distance: 52.1
click at [569, 379] on p "Either we got too high to create this page, or you got too high and got lost..." at bounding box center [506, 376] width 418 height 31
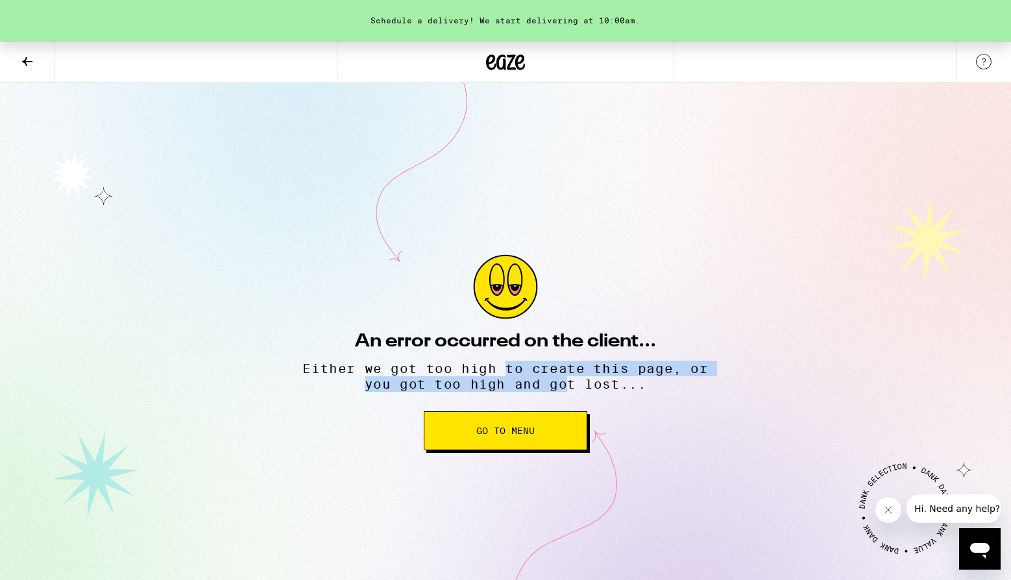
click at [570, 379] on p "Either we got too high to create this page, or you got too high and got lost..." at bounding box center [506, 376] width 418 height 31
drag, startPoint x: 578, startPoint y: 382, endPoint x: 527, endPoint y: 365, distance: 54.0
click at [527, 365] on p "Either we got too high to create this page, or you got too high and got lost..." at bounding box center [506, 376] width 418 height 31
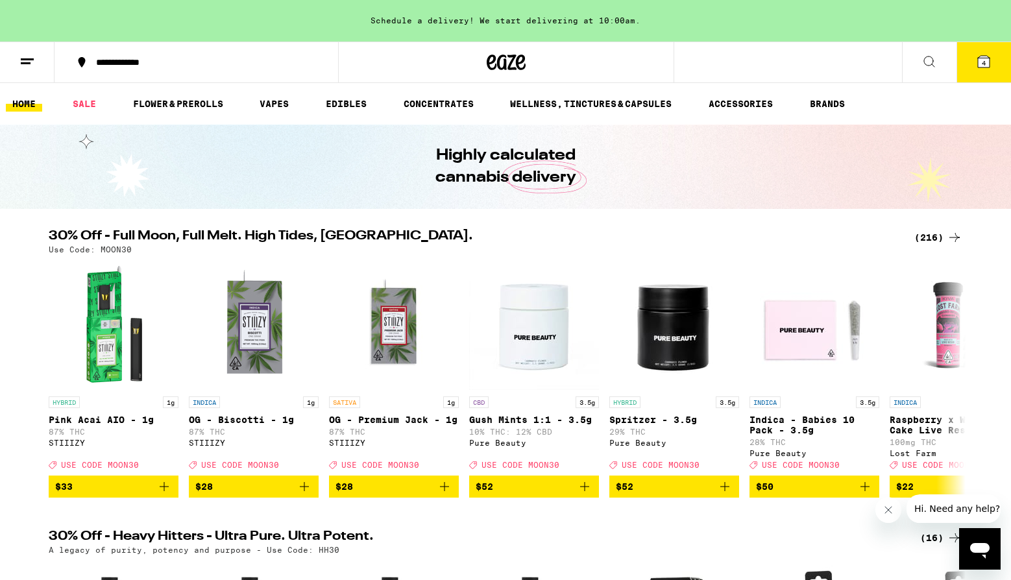
click at [978, 66] on icon at bounding box center [984, 62] width 12 height 12
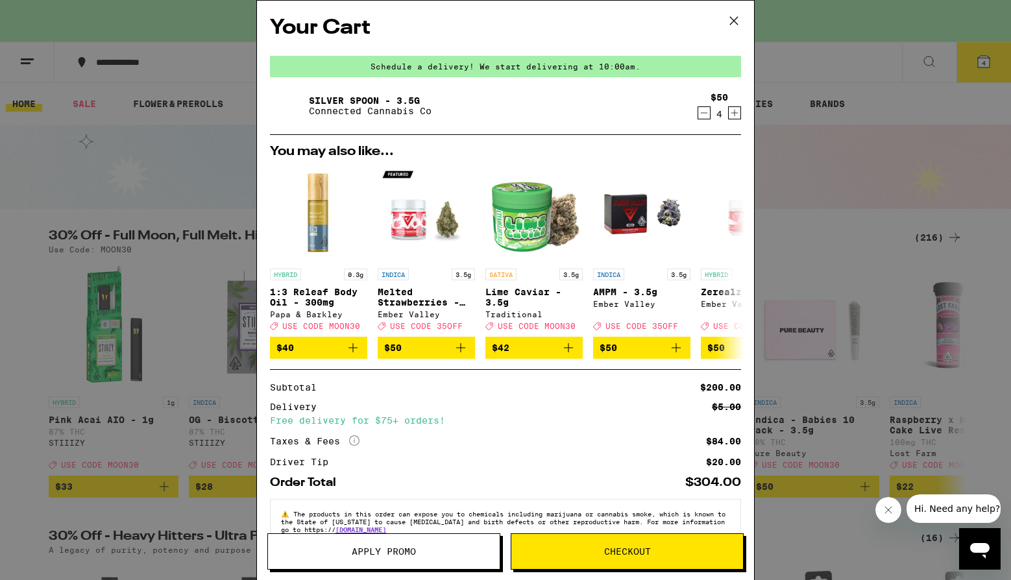
click at [598, 557] on div "Apply Promo Checkout" at bounding box center [505, 556] width 497 height 47
click at [604, 556] on span "Checkout" at bounding box center [627, 551] width 47 height 9
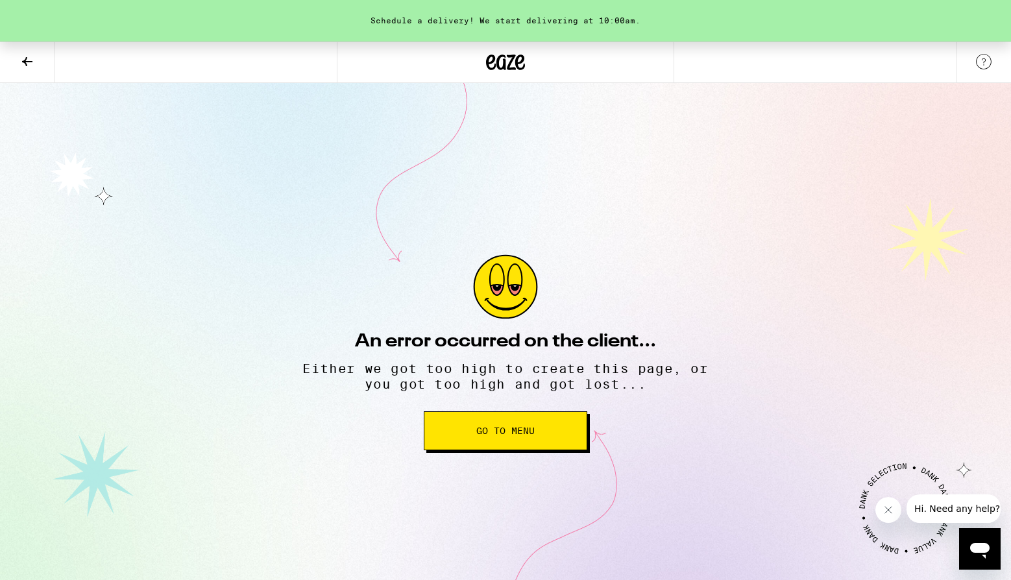
click at [530, 437] on button "Go to Menu" at bounding box center [506, 430] width 164 height 39
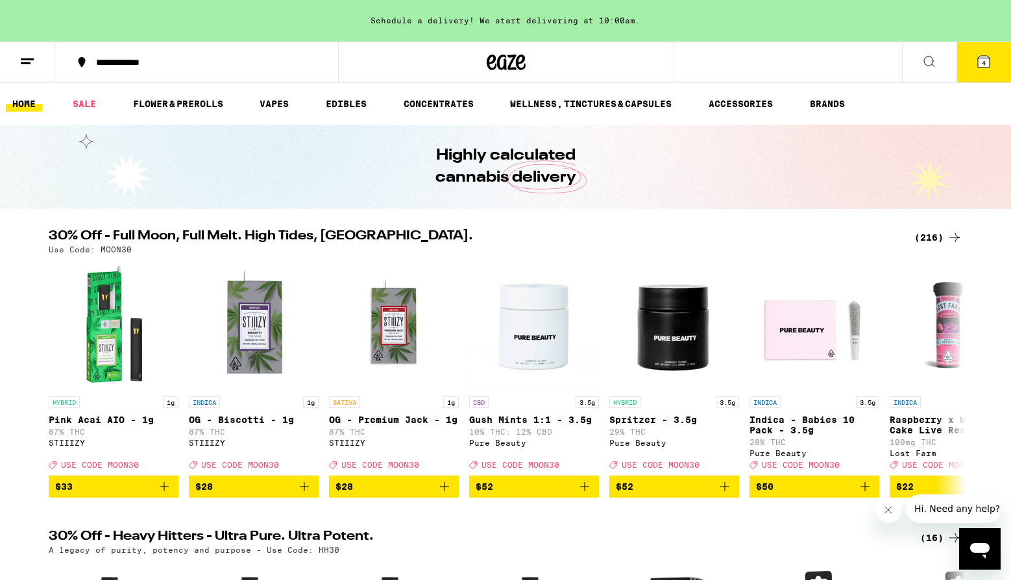
click at [19, 62] on icon at bounding box center [27, 62] width 16 height 16
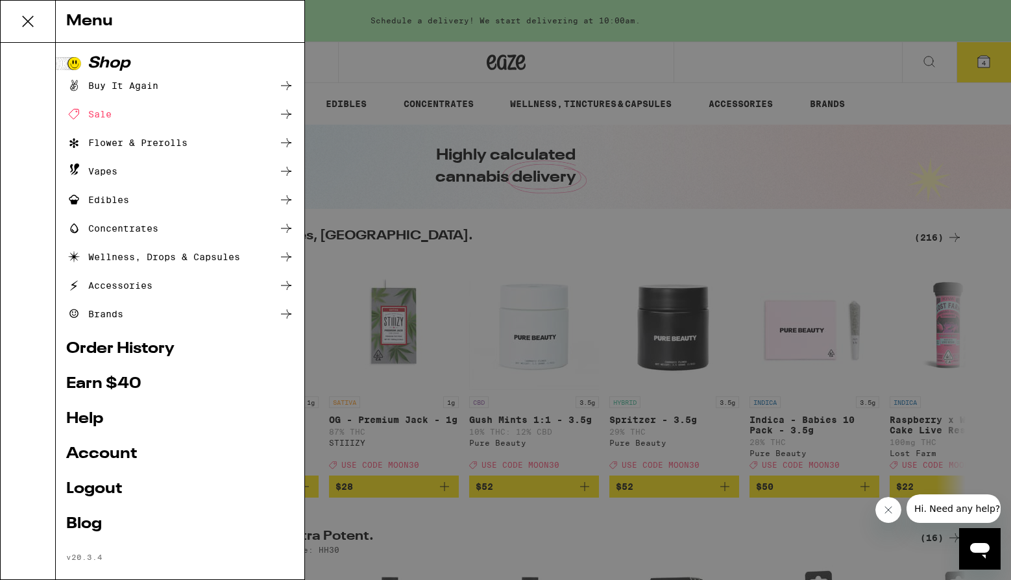
click at [140, 354] on link "Order History" at bounding box center [180, 349] width 228 height 16
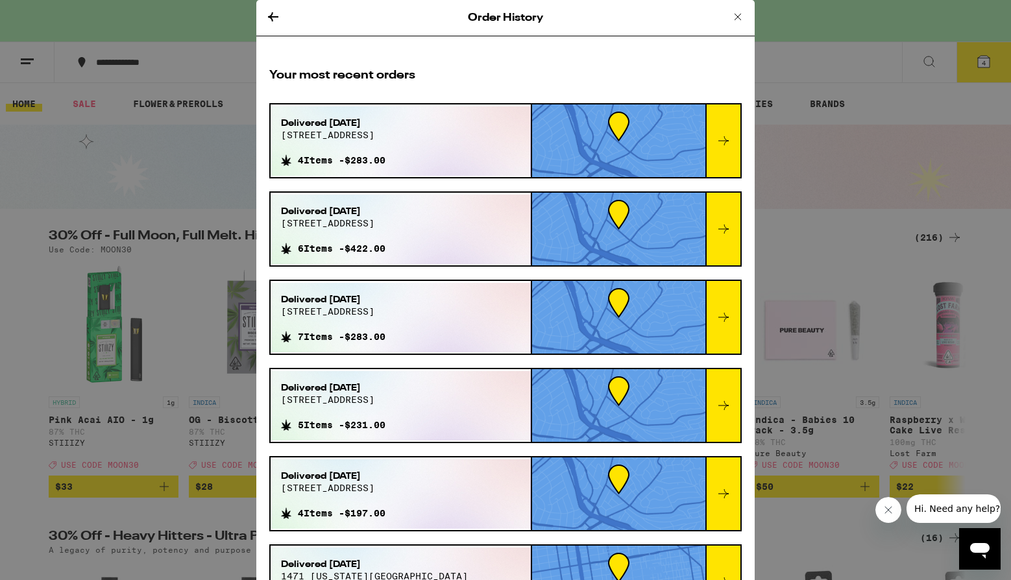
click at [737, 16] on icon at bounding box center [738, 17] width 6 height 6
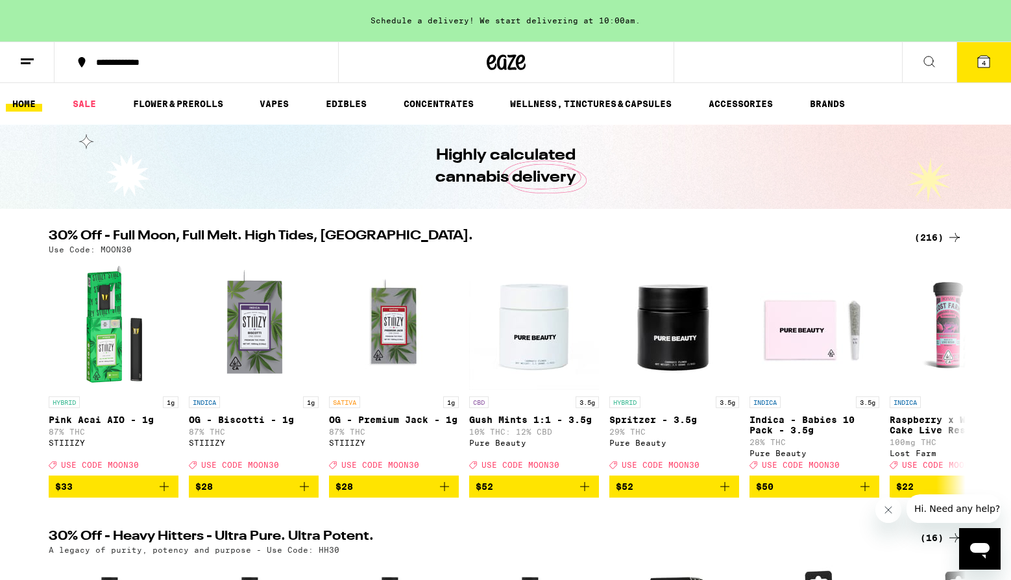
click at [984, 66] on span "4" at bounding box center [984, 63] width 4 height 8
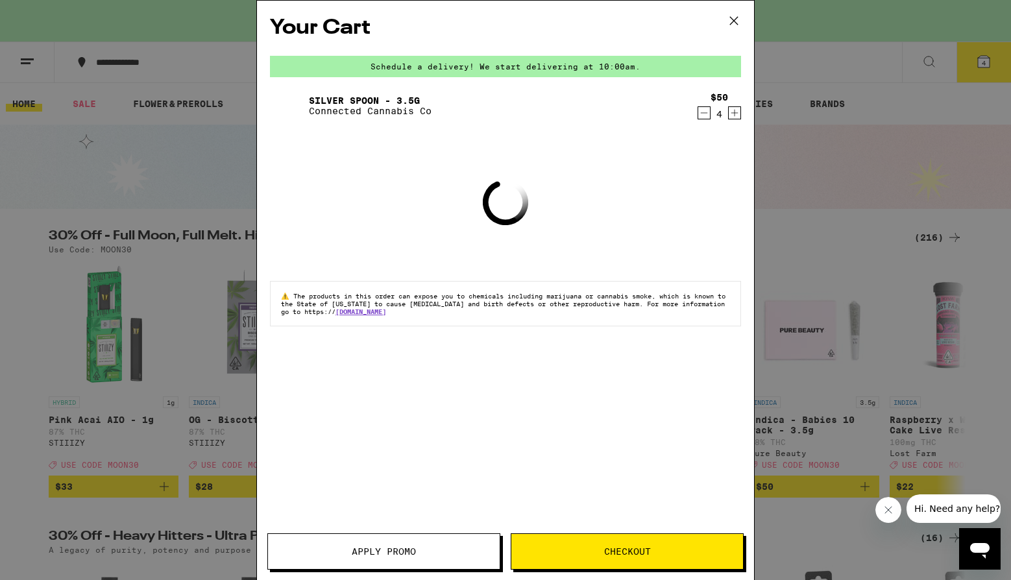
click at [585, 556] on button "Checkout" at bounding box center [627, 551] width 233 height 36
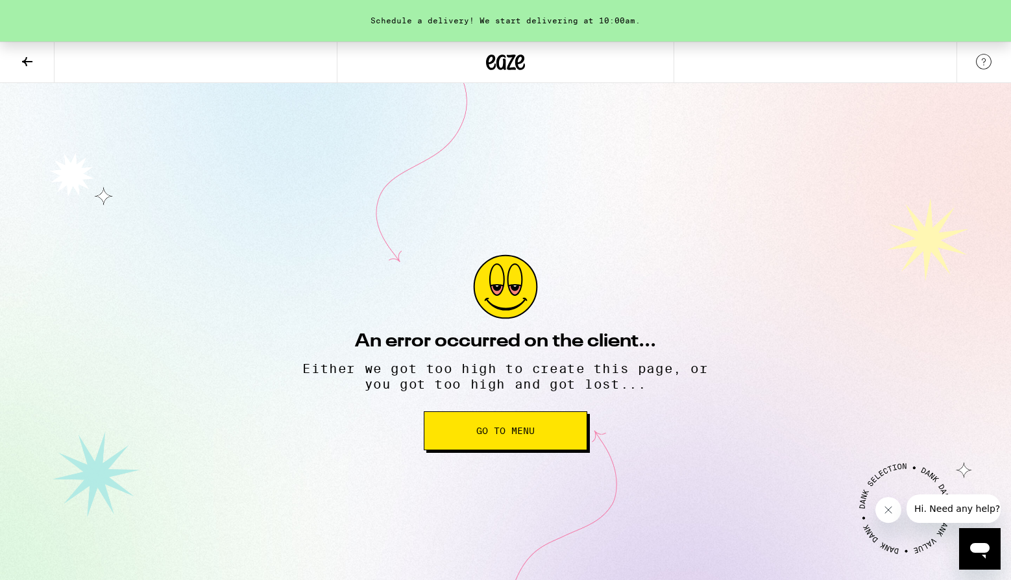
click at [507, 403] on div "An error occurred on the client... Either we got too high to create this page, …" at bounding box center [505, 352] width 454 height 539
click at [507, 416] on button "Go to Menu" at bounding box center [506, 430] width 164 height 39
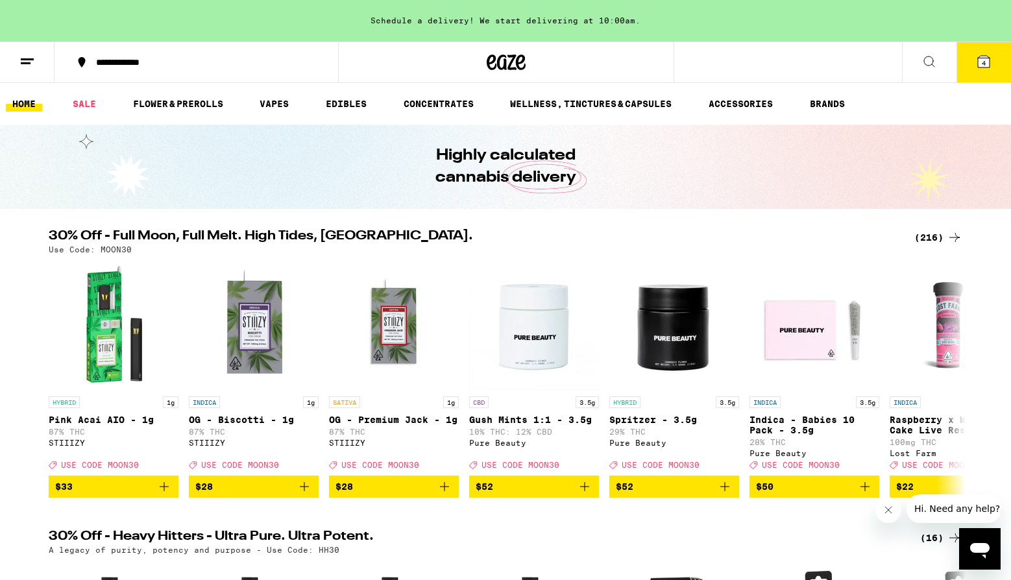
click at [997, 58] on button "4" at bounding box center [984, 62] width 55 height 40
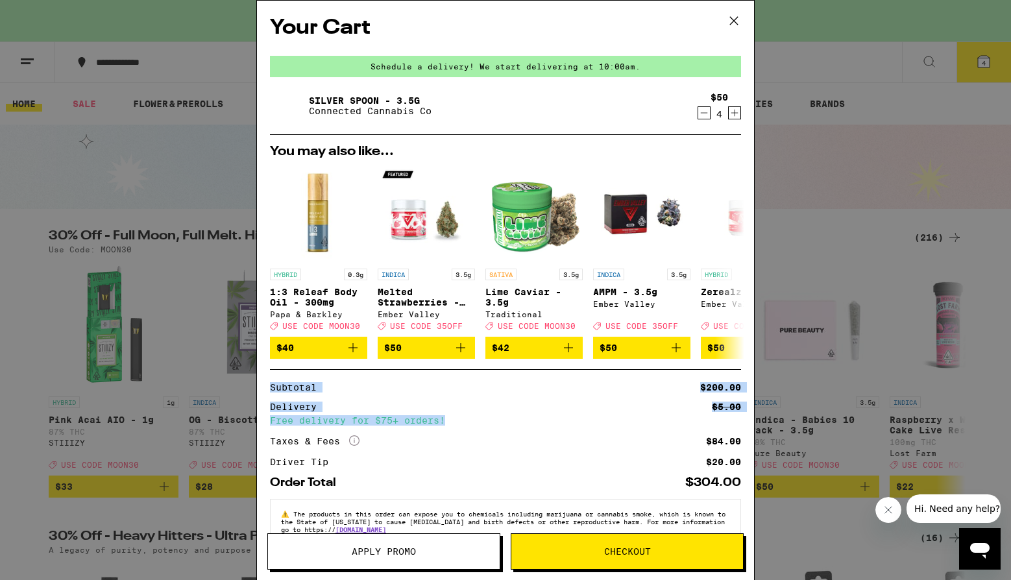
drag, startPoint x: 499, startPoint y: 395, endPoint x: 503, endPoint y: 432, distance: 37.2
click at [503, 432] on div "Subtotal $200.00 Delivery $5.00 Free delivery for $75+ orders! Taxes & Fees Mor…" at bounding box center [505, 428] width 471 height 119
click at [503, 432] on div "Subtotal $200.00 Delivery $5.00 Free delivery for $75+ orders! Taxes & Fees Mor…" at bounding box center [505, 425] width 471 height 84
drag, startPoint x: 526, startPoint y: 432, endPoint x: 430, endPoint y: 389, distance: 104.6
click at [430, 389] on div "Subtotal $200.00 Delivery $5.00 Free delivery for $75+ orders! Taxes & Fees Mor…" at bounding box center [505, 425] width 471 height 84
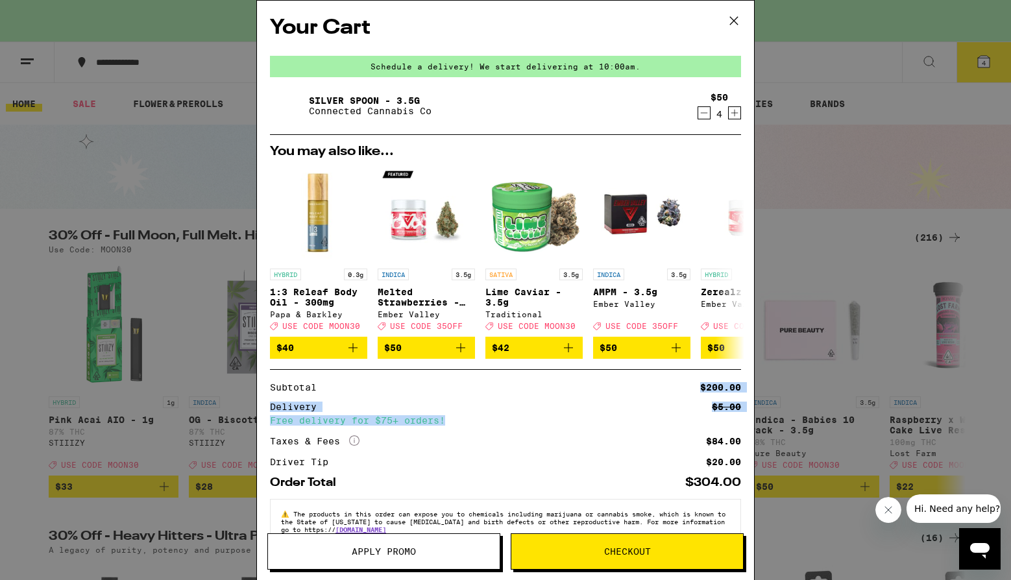
click at [430, 389] on div "Subtotal $200.00" at bounding box center [505, 387] width 471 height 9
drag, startPoint x: 417, startPoint y: 389, endPoint x: 478, endPoint y: 425, distance: 70.1
click at [478, 425] on div "Subtotal $200.00 Delivery $5.00 Free delivery for $75+ orders! Taxes & Fees Mor…" at bounding box center [505, 425] width 471 height 84
click at [478, 425] on div "Free delivery for $75+ orders!" at bounding box center [505, 420] width 471 height 9
click at [654, 557] on button "Checkout" at bounding box center [627, 551] width 233 height 36
